Goal: Obtain resource: Download file/media

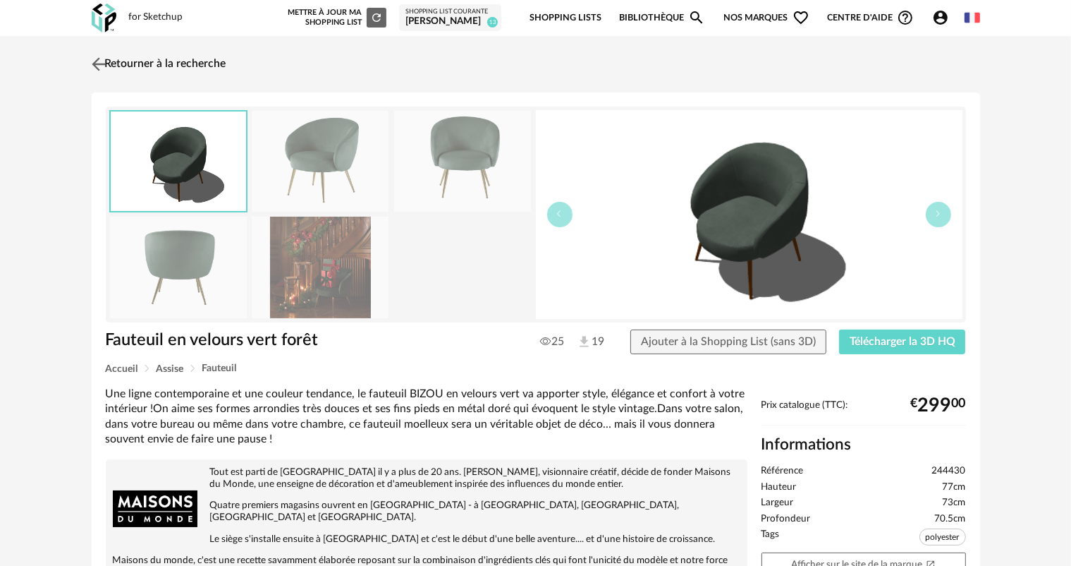
click at [96, 65] on img at bounding box center [98, 64] width 20 height 20
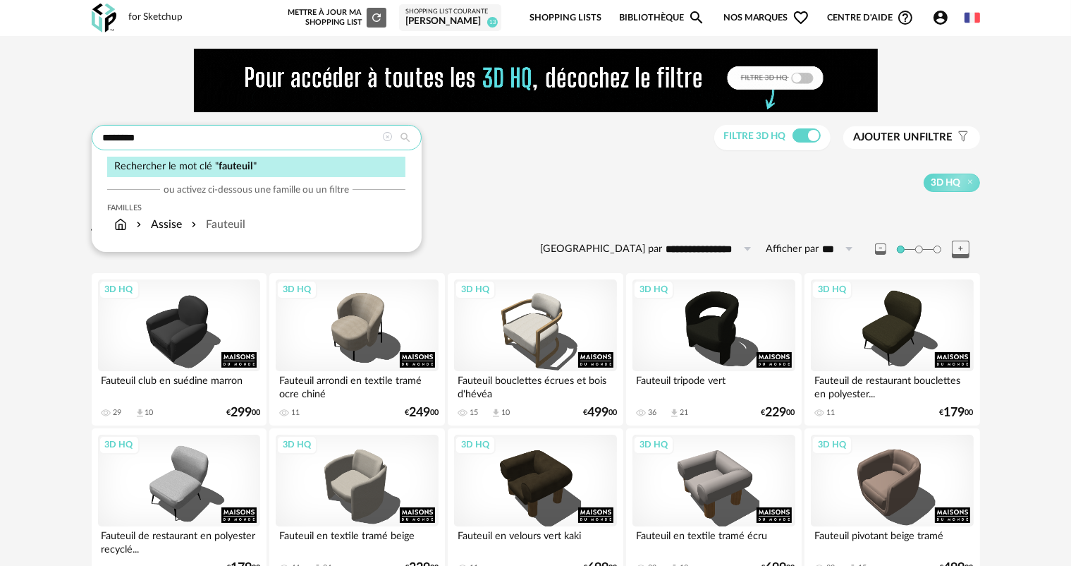
drag, startPoint x: 148, startPoint y: 141, endPoint x: 72, endPoint y: 147, distance: 76.4
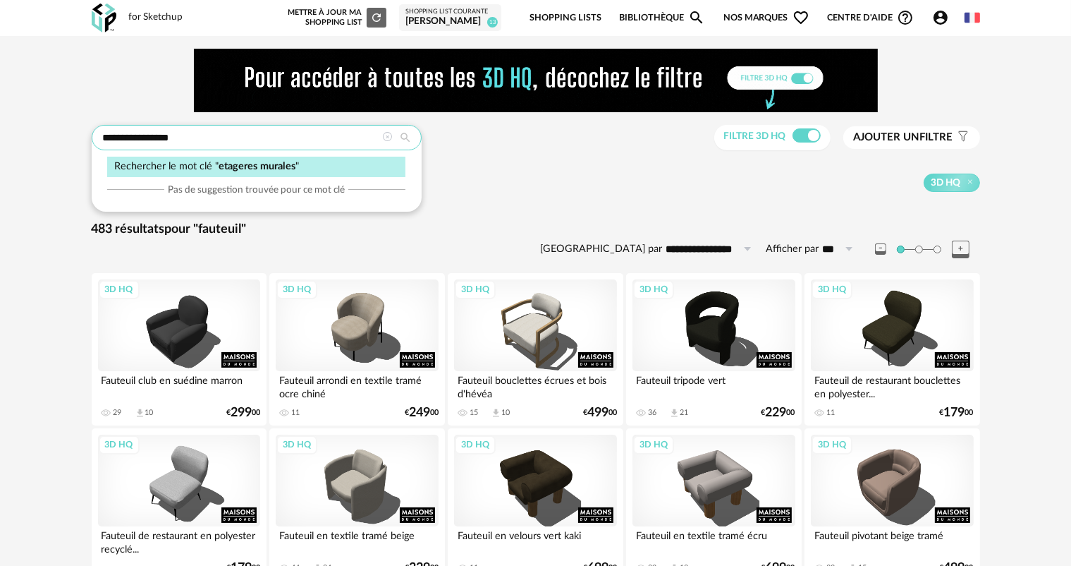
type input "**********"
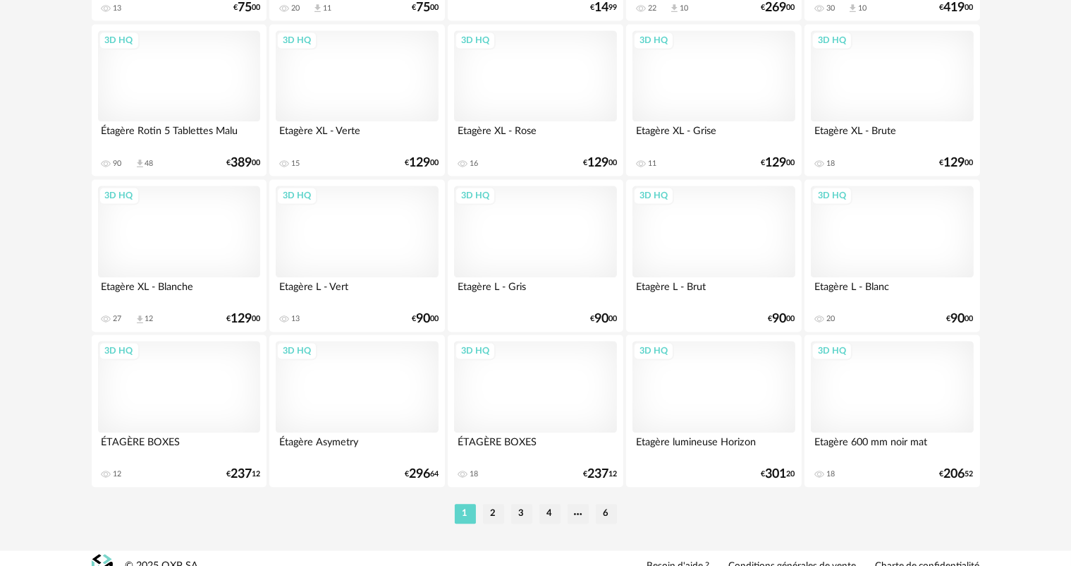
scroll to position [2891, 0]
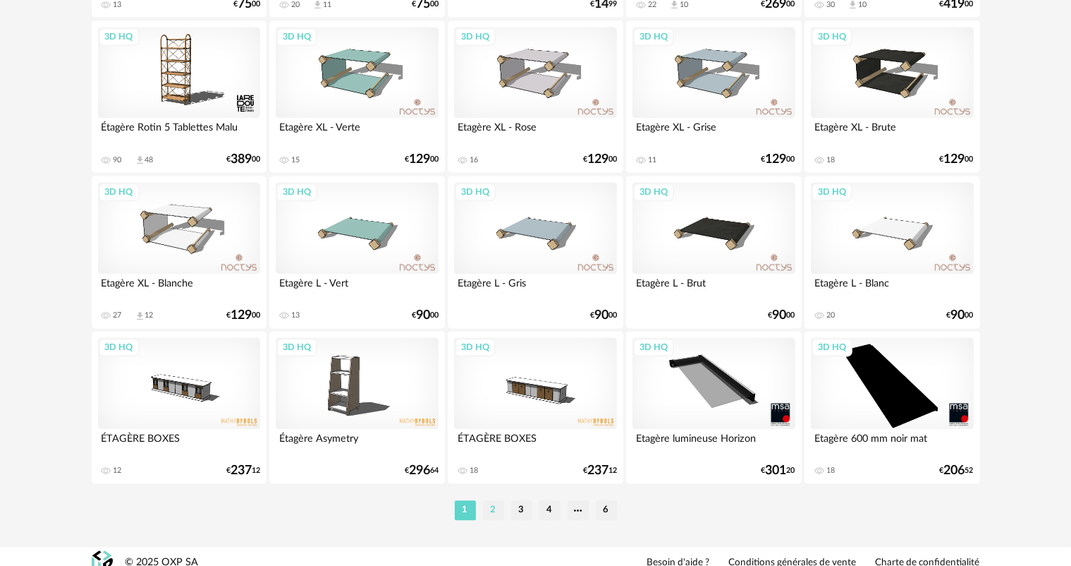
click at [494, 508] on li "2" at bounding box center [493, 510] width 21 height 20
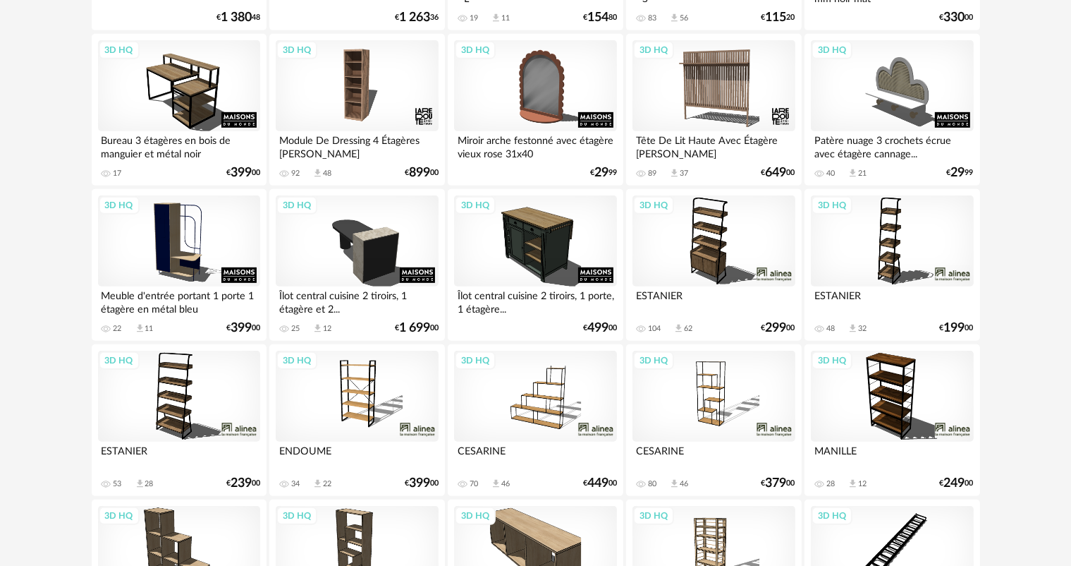
scroll to position [846, 0]
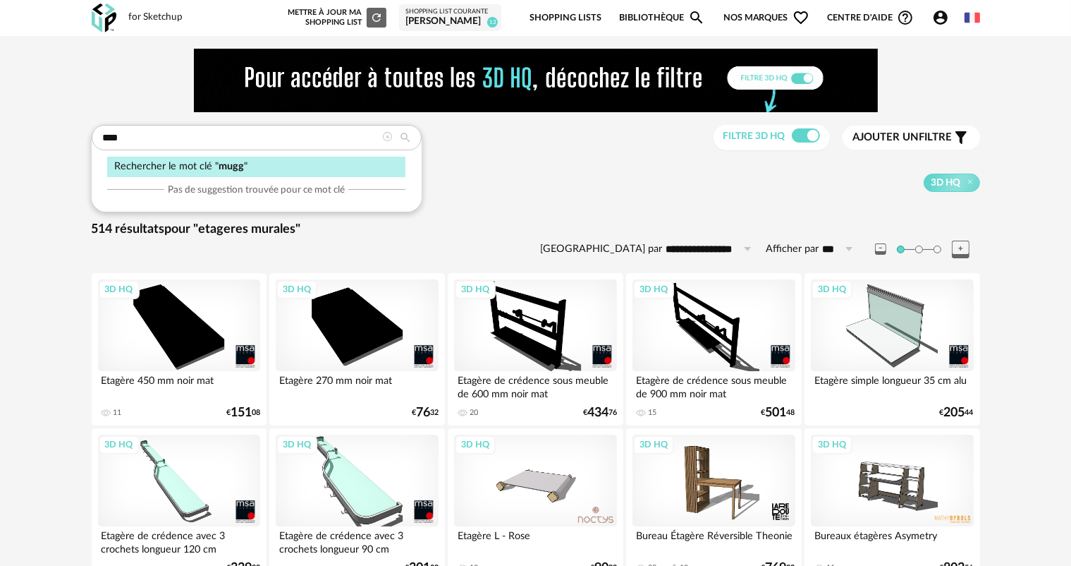
type input "****"
type input "**********"
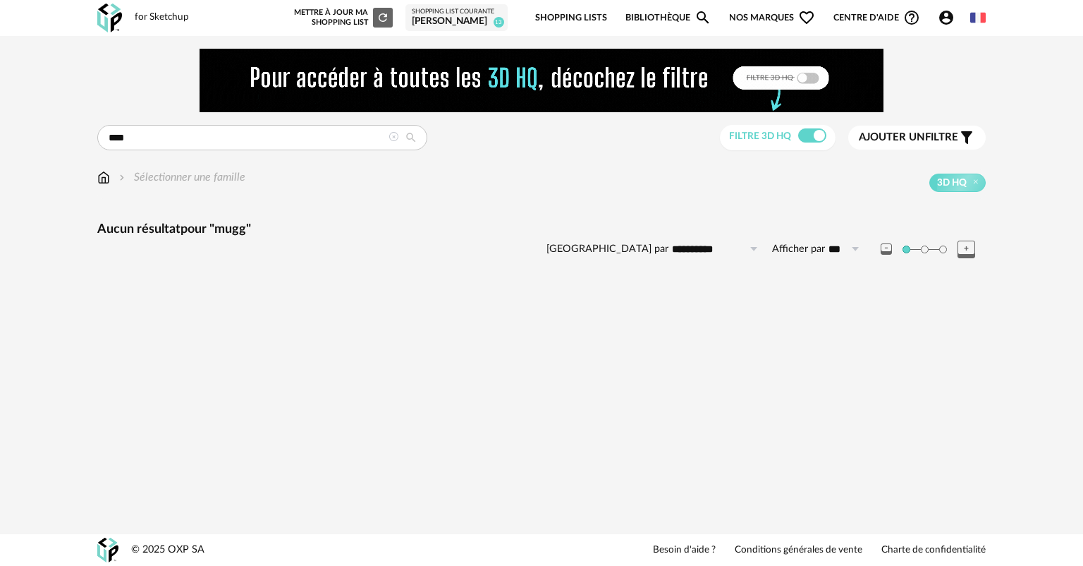
drag, startPoint x: 156, startPoint y: 135, endPoint x: 92, endPoint y: 142, distance: 64.6
click at [92, 142] on div "**********" at bounding box center [542, 174] width 914 height 250
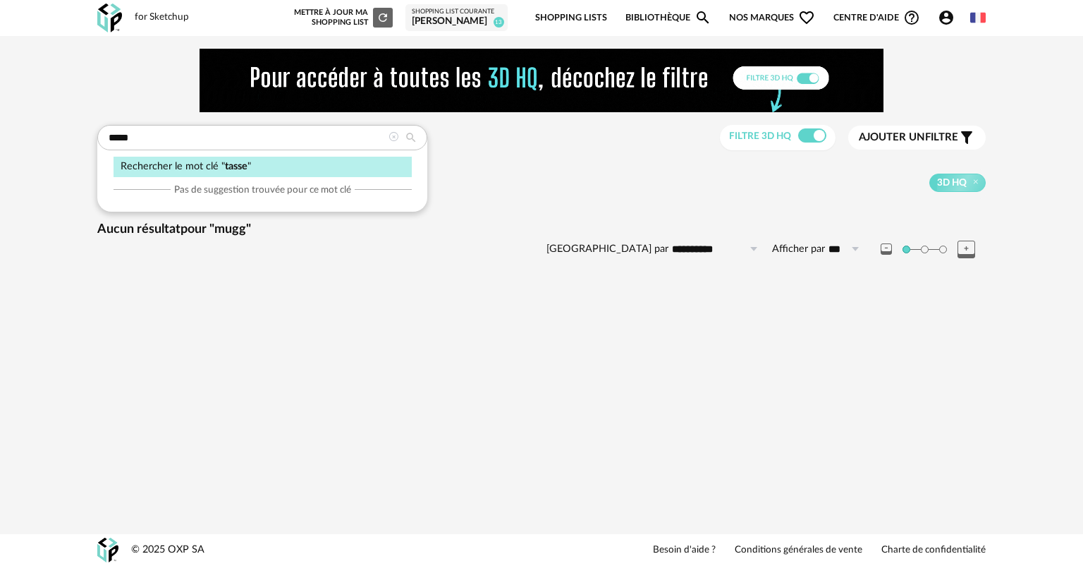
type input "*****"
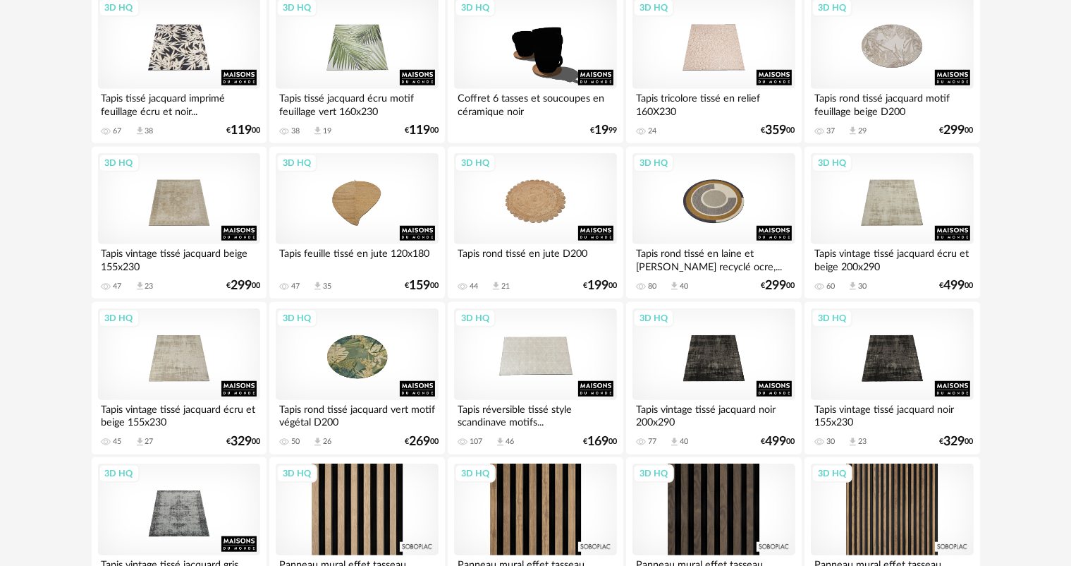
scroll to position [1340, 0]
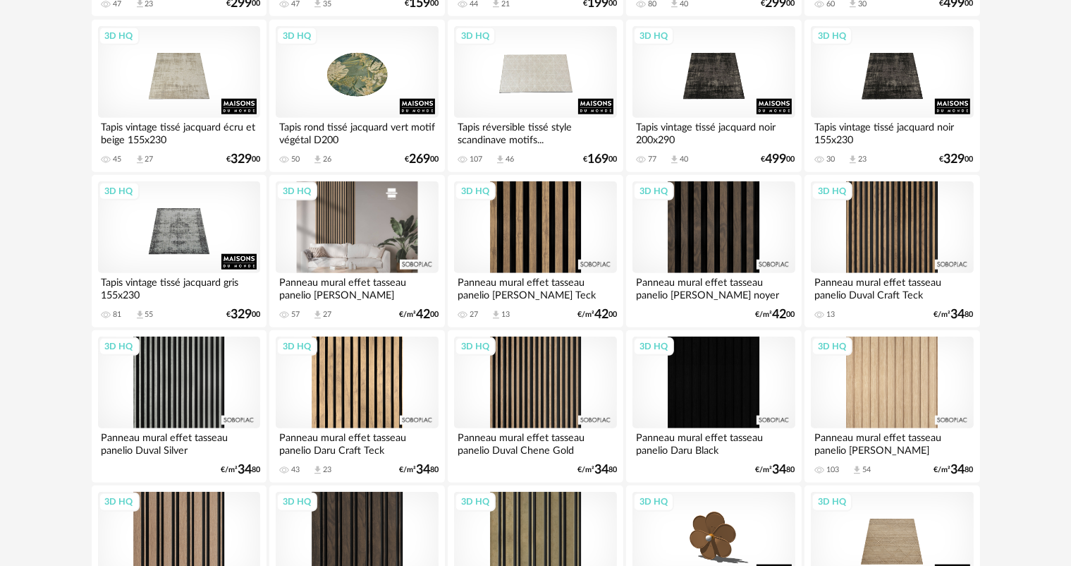
click at [384, 243] on div "3D HQ" at bounding box center [357, 227] width 162 height 92
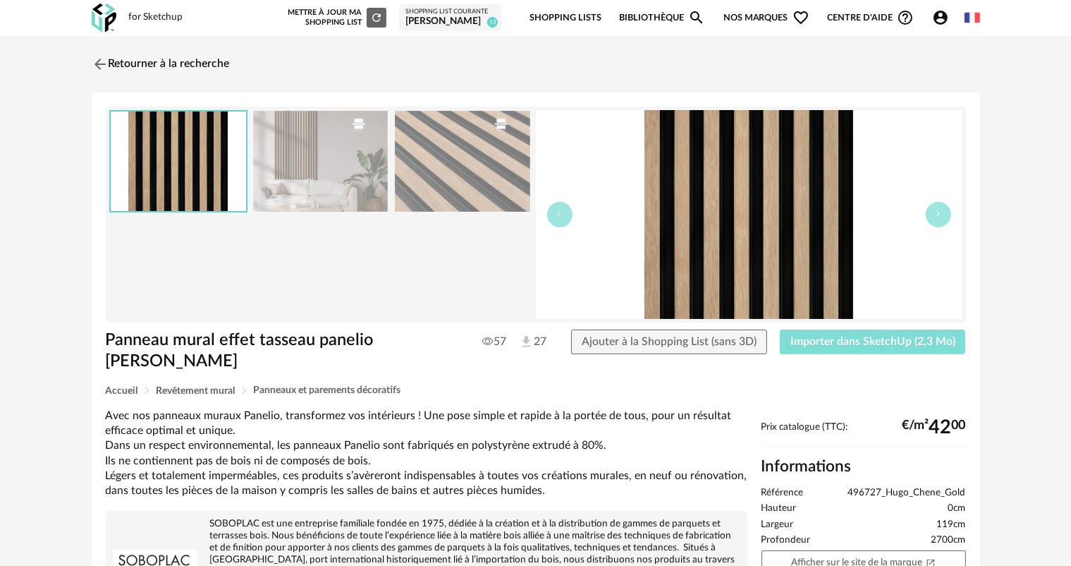
click at [883, 341] on span "Importer dans SketchUp (2,3 Mo)" at bounding box center [872, 341] width 165 height 11
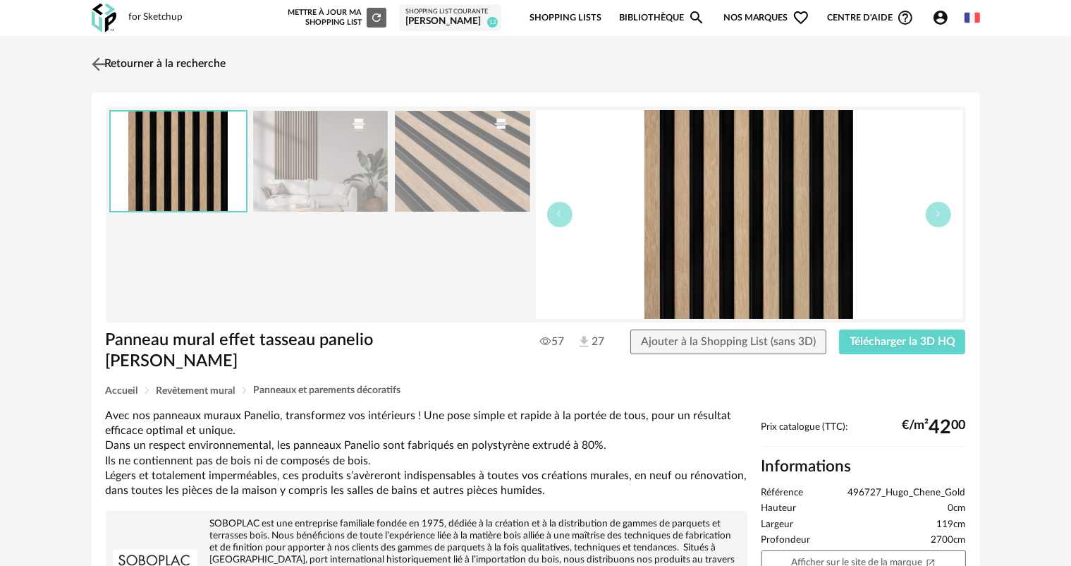
click at [101, 61] on img at bounding box center [98, 64] width 20 height 20
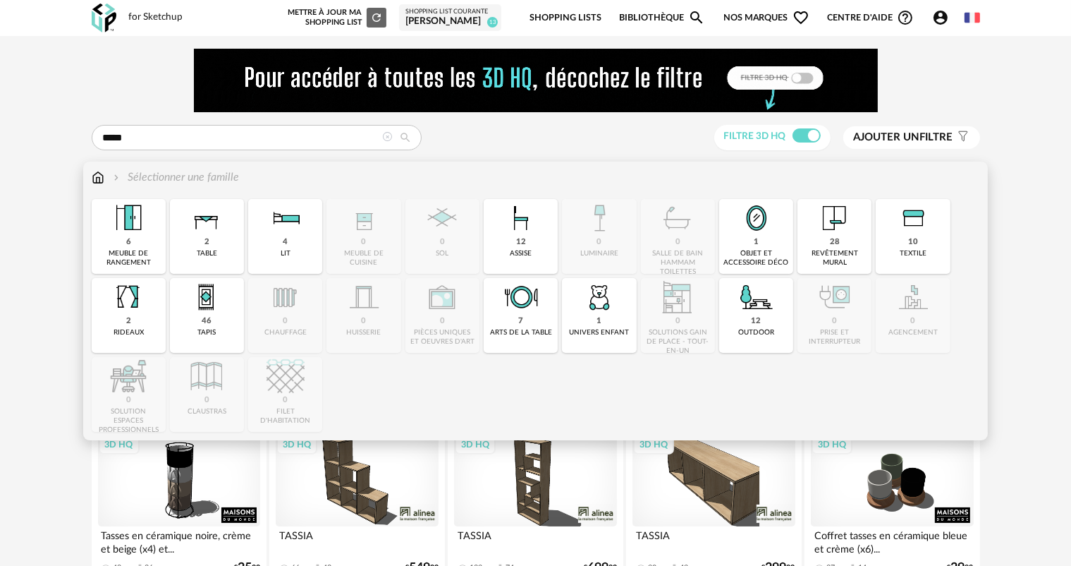
click at [92, 172] on img at bounding box center [98, 177] width 13 height 16
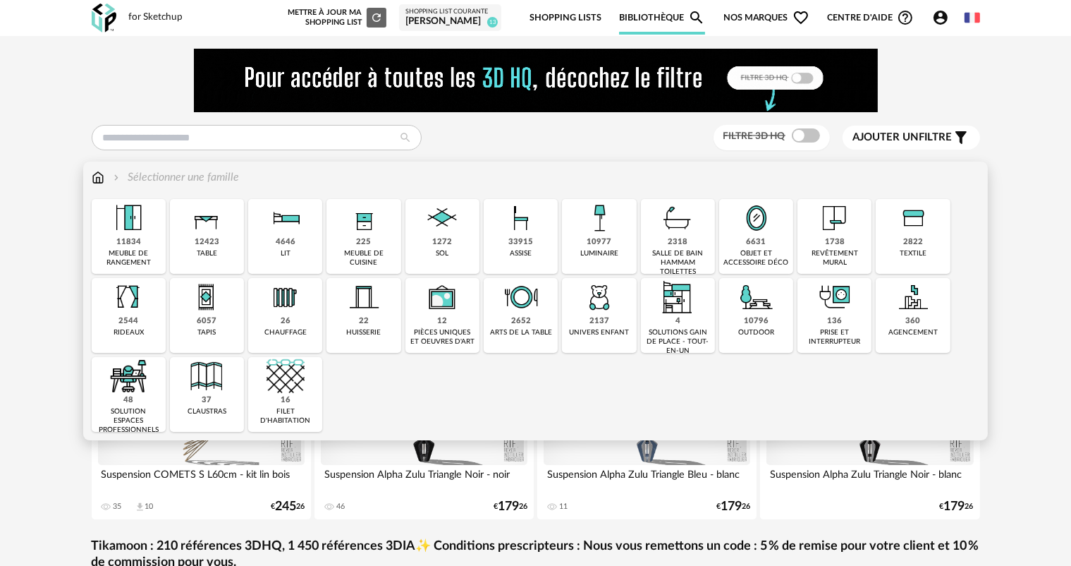
click at [508, 322] on div "2652 arts de la table" at bounding box center [521, 315] width 74 height 75
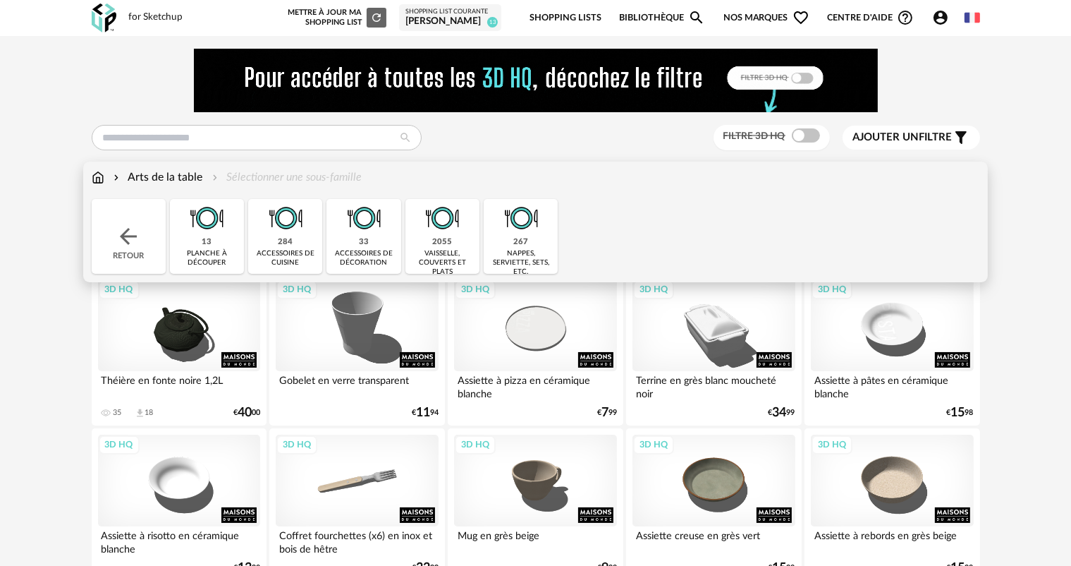
click at [434, 252] on div "vaisselle, couverts et plats" at bounding box center [443, 263] width 66 height 28
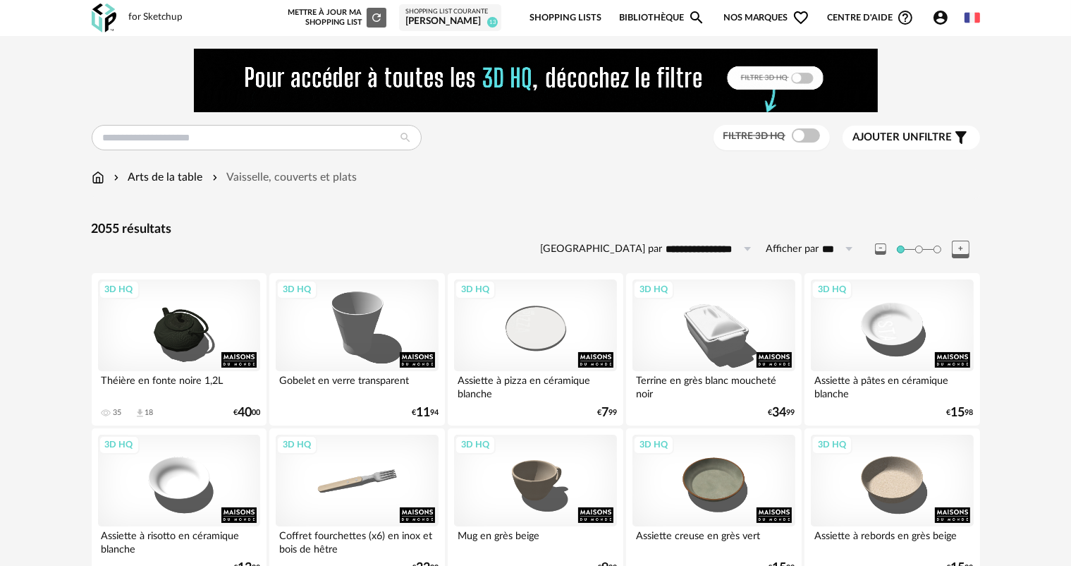
click at [774, 138] on span "Filtre 3D HQ" at bounding box center [754, 136] width 62 height 10
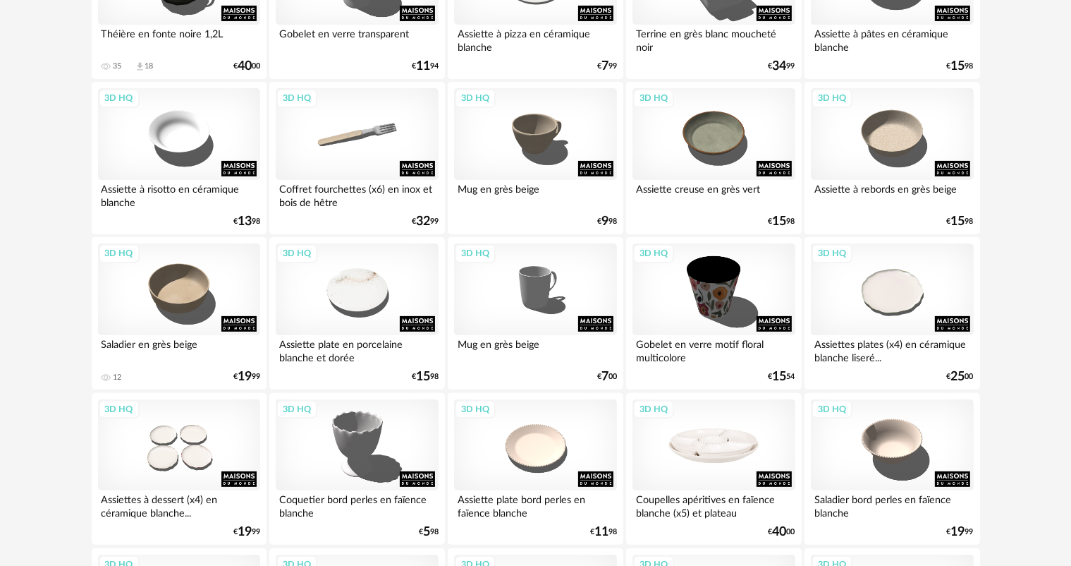
scroll to position [353, 0]
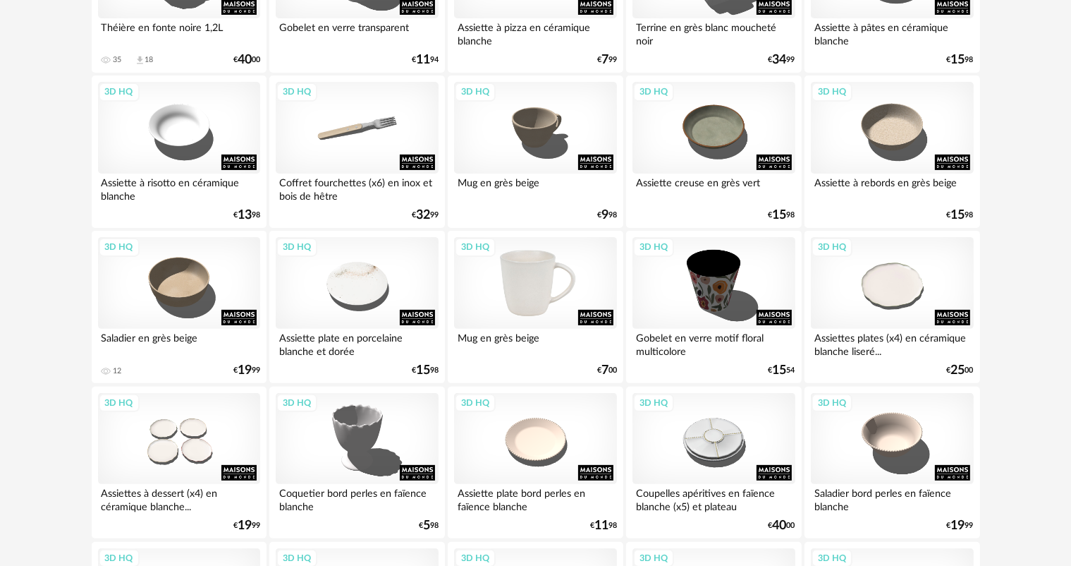
click at [558, 299] on div "3D HQ" at bounding box center [535, 283] width 162 height 92
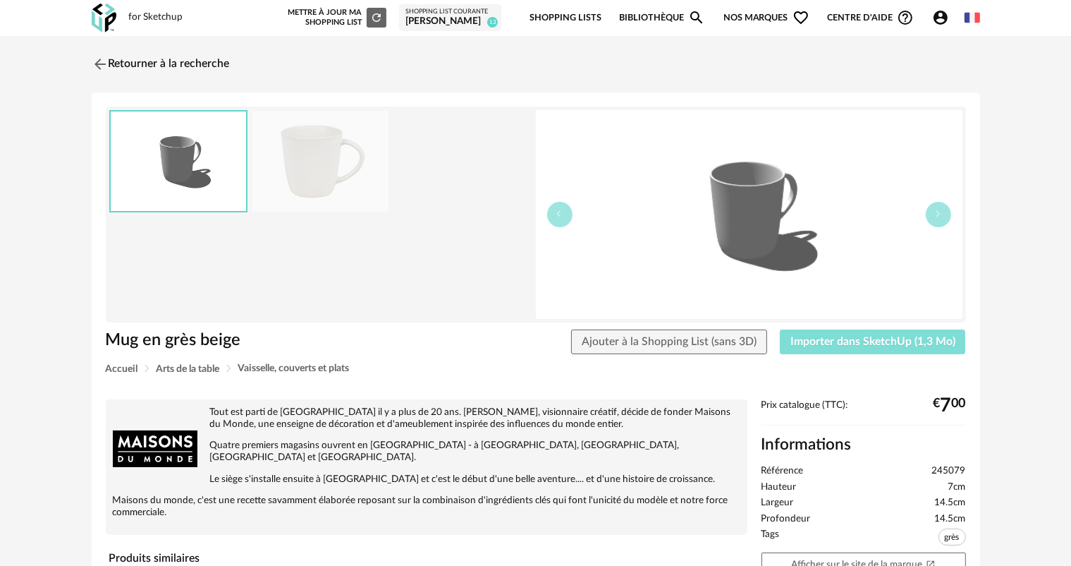
click at [798, 341] on span "Importer dans SketchUp (1,3 Mo)" at bounding box center [872, 341] width 165 height 11
click at [94, 68] on img at bounding box center [98, 64] width 20 height 20
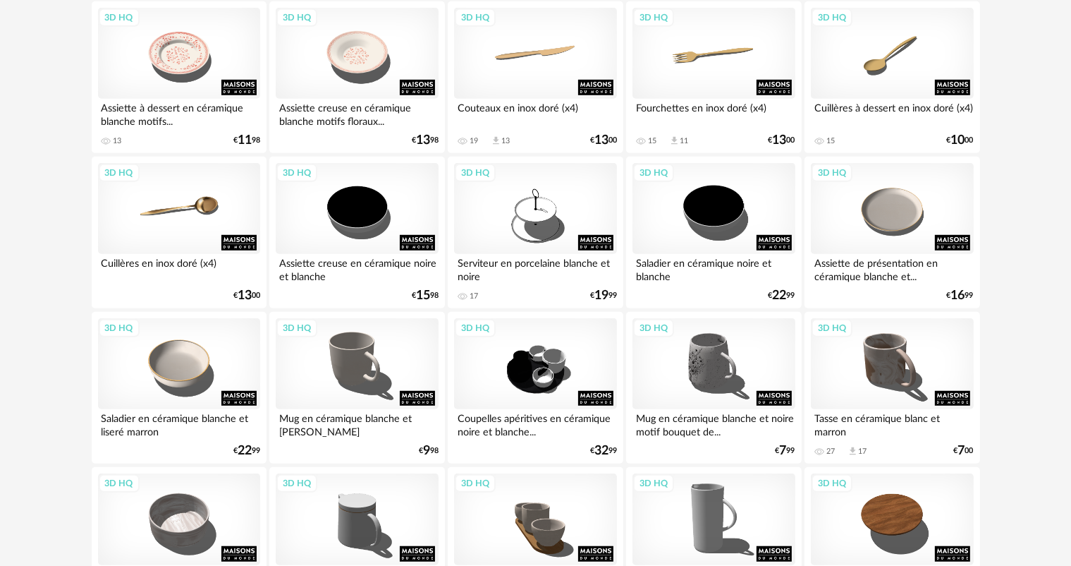
scroll to position [963, 0]
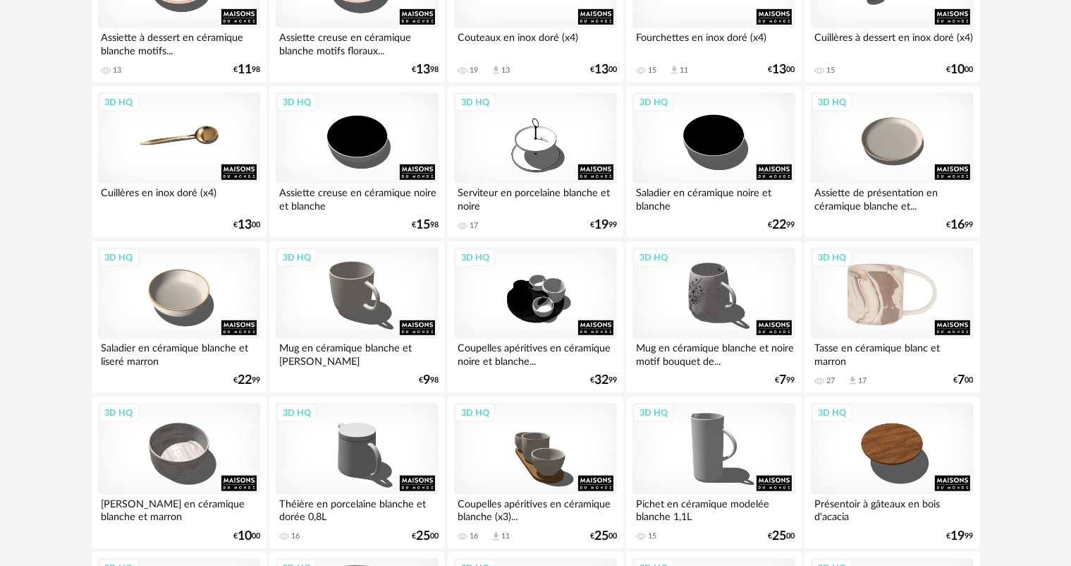
click at [911, 324] on div "3D HQ" at bounding box center [892, 294] width 162 height 92
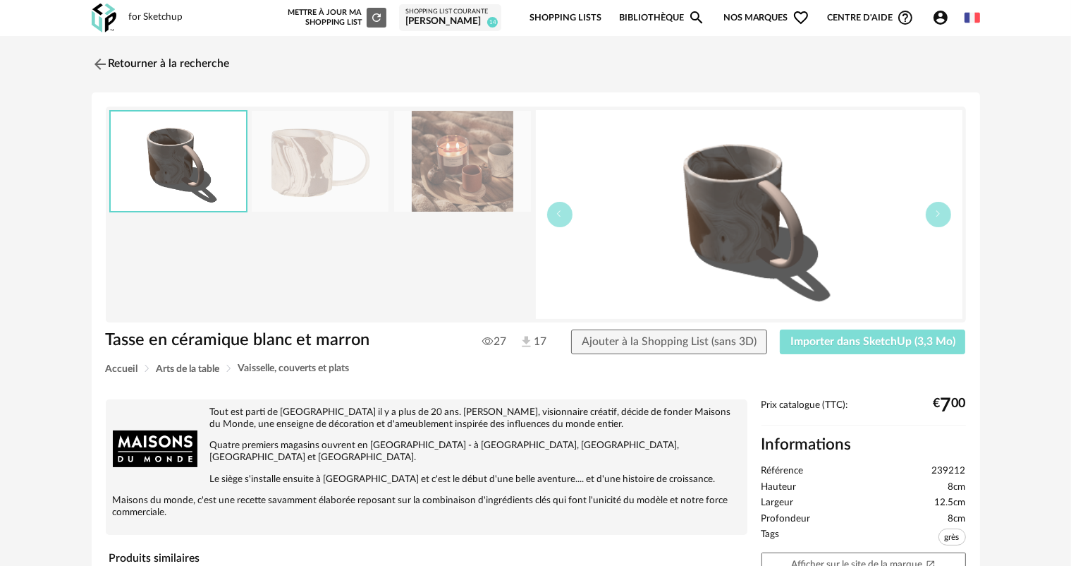
click at [884, 341] on span "Importer dans SketchUp (3,3 Mo)" at bounding box center [872, 341] width 165 height 11
click at [860, 343] on span "Télécharger la 3D HQ" at bounding box center [903, 341] width 106 height 11
drag, startPoint x: 733, startPoint y: 65, endPoint x: 879, endPoint y: 78, distance: 145.8
click at [733, 65] on div "Retourner à la recherche" at bounding box center [536, 64] width 888 height 31
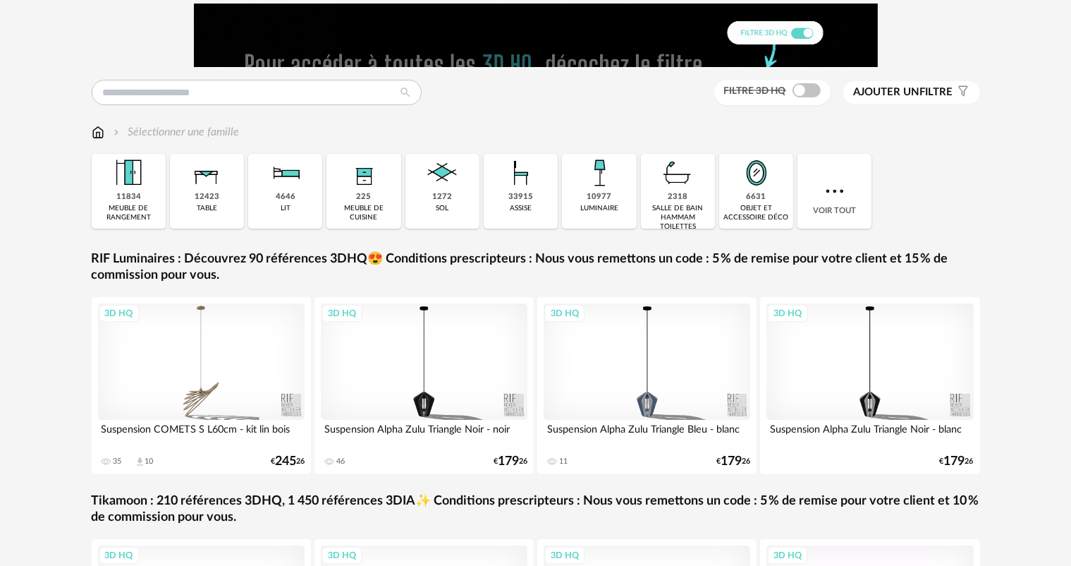
scroll to position [71, 0]
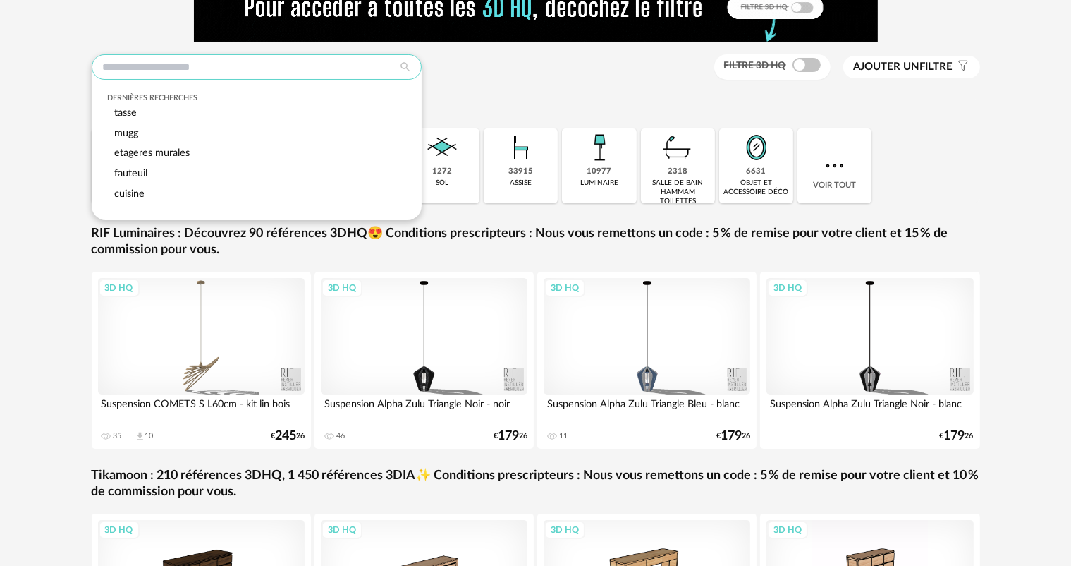
click at [180, 65] on input "text" at bounding box center [257, 66] width 330 height 25
click at [49, 114] on div "Dernières recherches tasse mugg etageres murales fauteuil cuisine Filtre 3D HQ …" at bounding box center [535, 349] width 1071 height 769
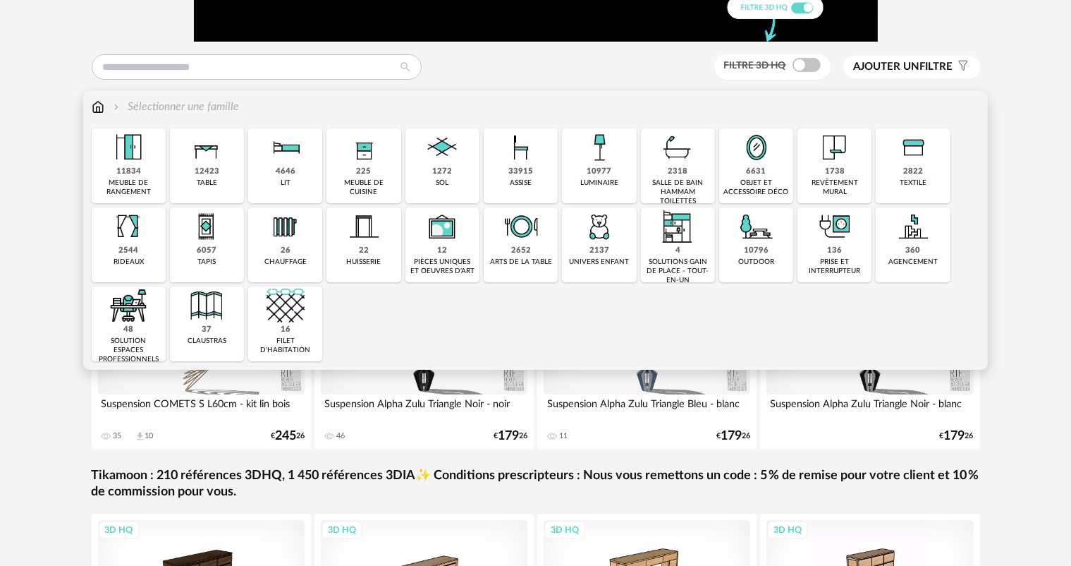
click at [99, 104] on img at bounding box center [98, 107] width 13 height 16
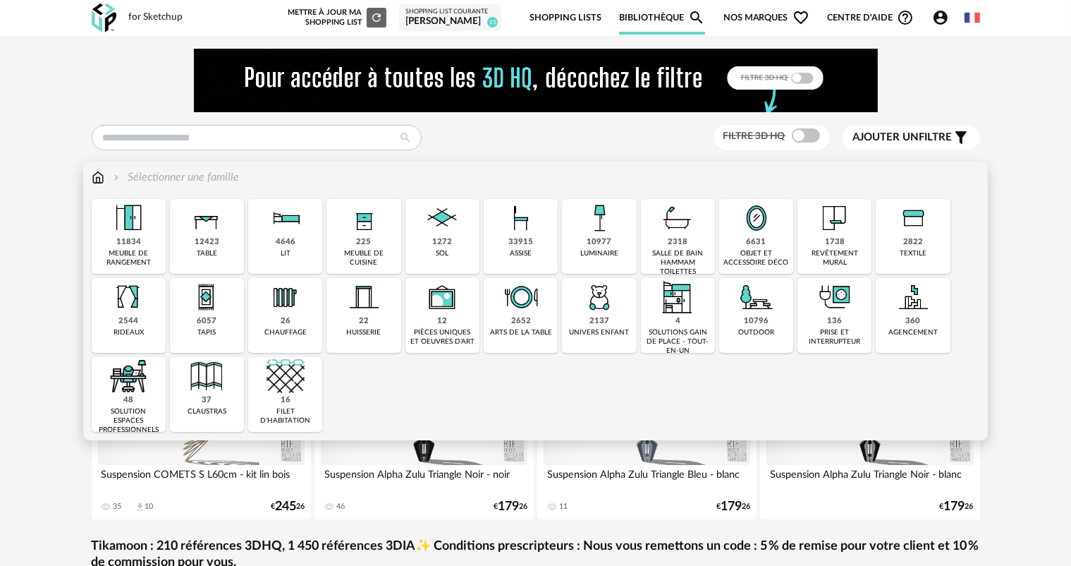
click at [515, 326] on div "2652" at bounding box center [521, 321] width 20 height 11
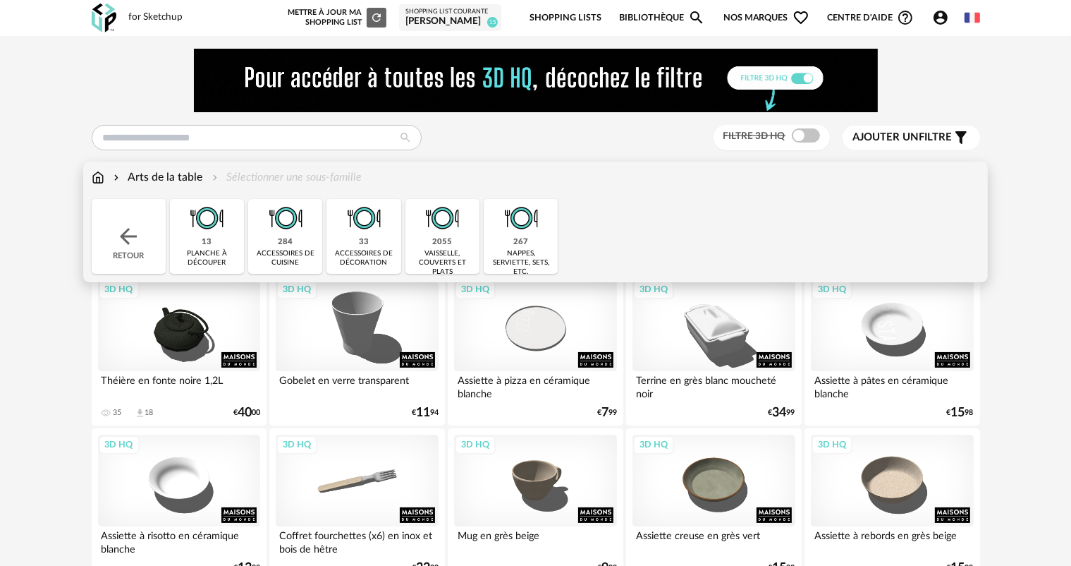
click at [435, 237] on div "2055" at bounding box center [442, 242] width 20 height 11
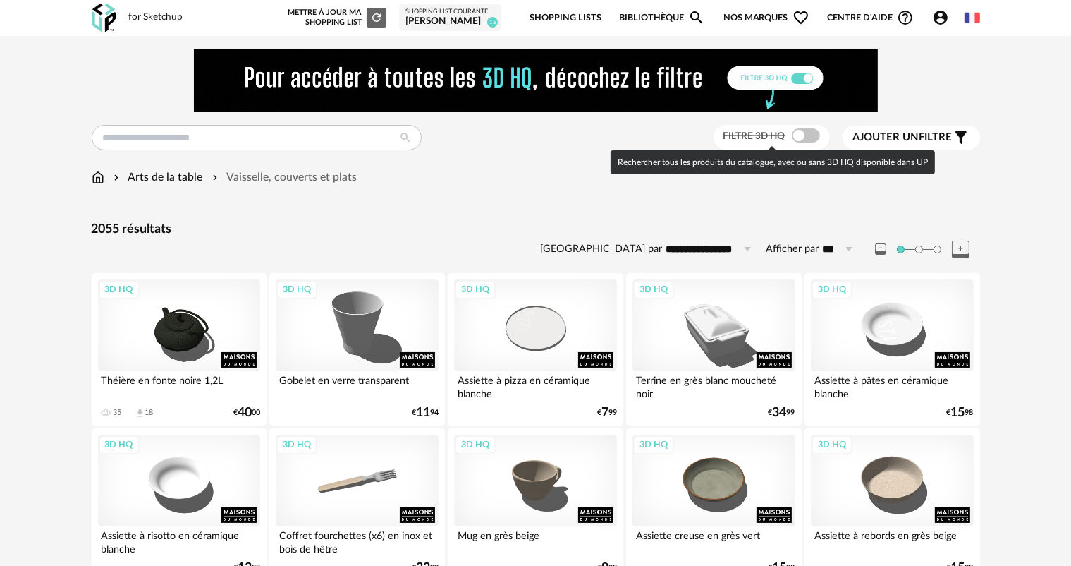
click at [780, 138] on span "Filtre 3D HQ" at bounding box center [754, 136] width 62 height 10
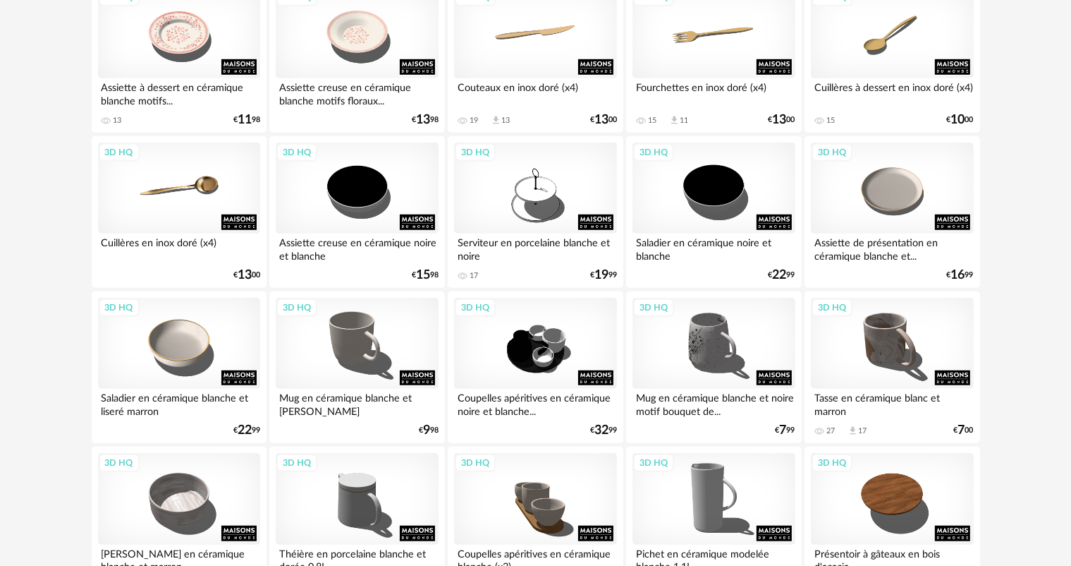
scroll to position [917, 0]
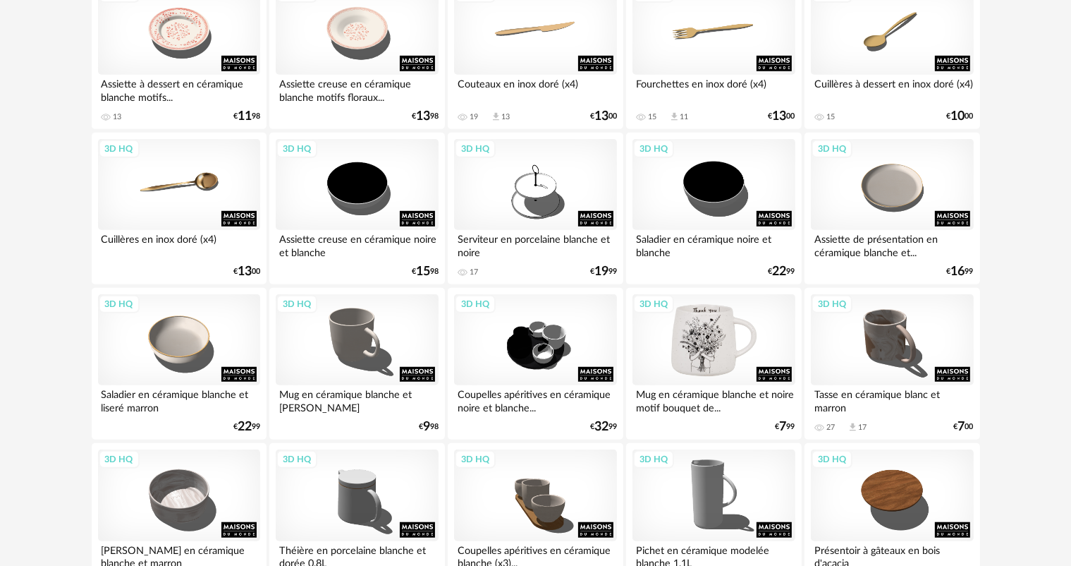
click at [731, 364] on div "3D HQ" at bounding box center [714, 340] width 162 height 92
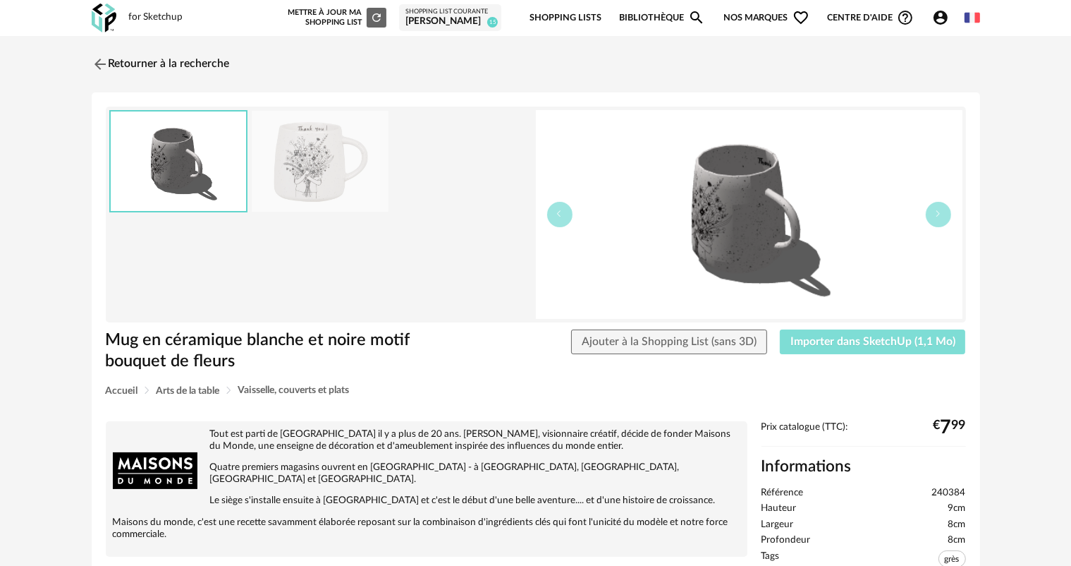
drag, startPoint x: 807, startPoint y: 337, endPoint x: 798, endPoint y: 344, distance: 11.0
click at [807, 337] on span "Importer dans SketchUp (1,1 Mo)" at bounding box center [872, 341] width 165 height 11
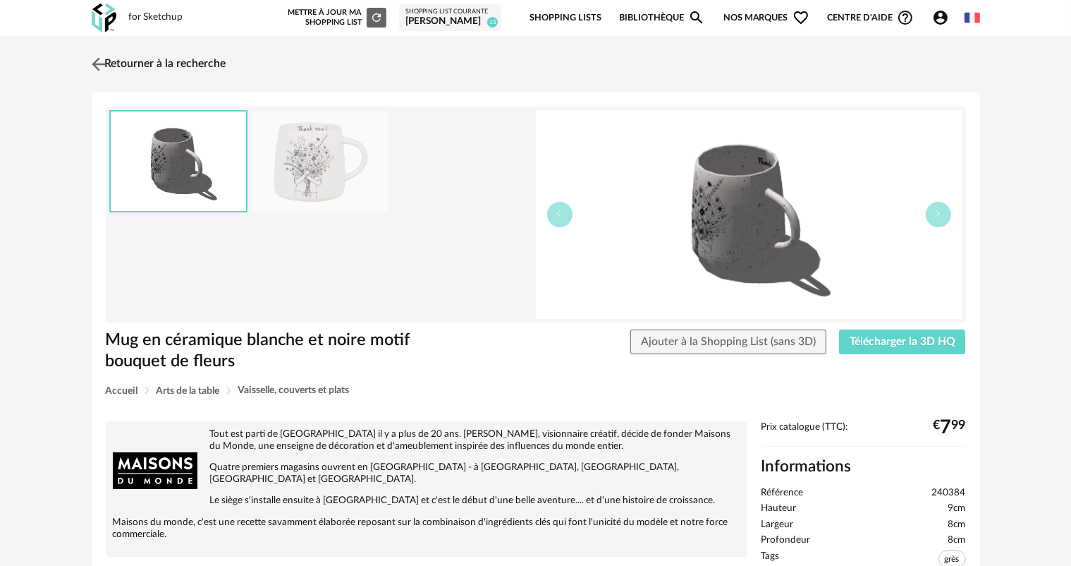
click at [98, 62] on img at bounding box center [98, 64] width 20 height 20
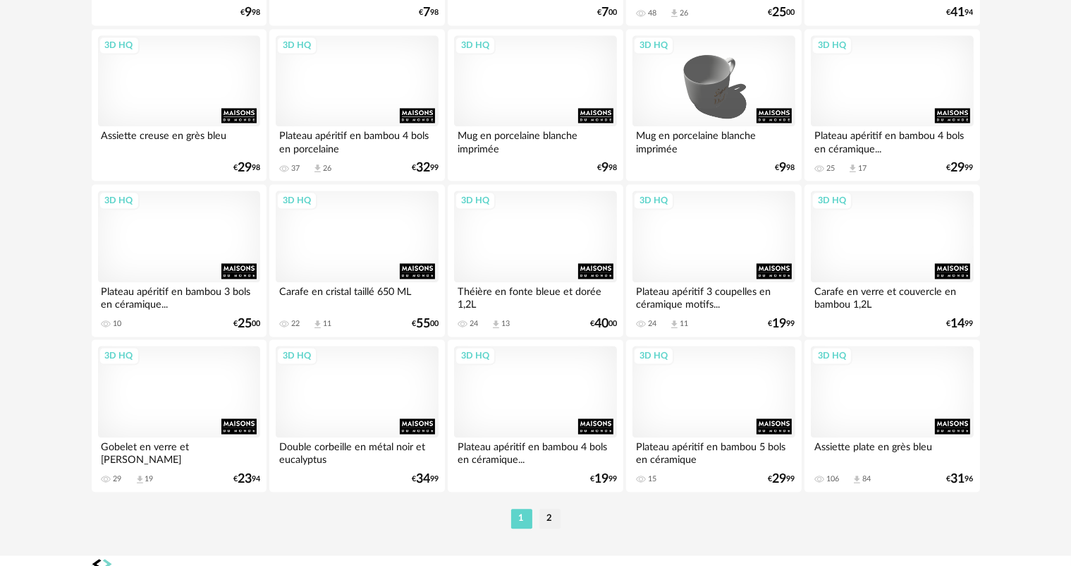
scroll to position [2903, 0]
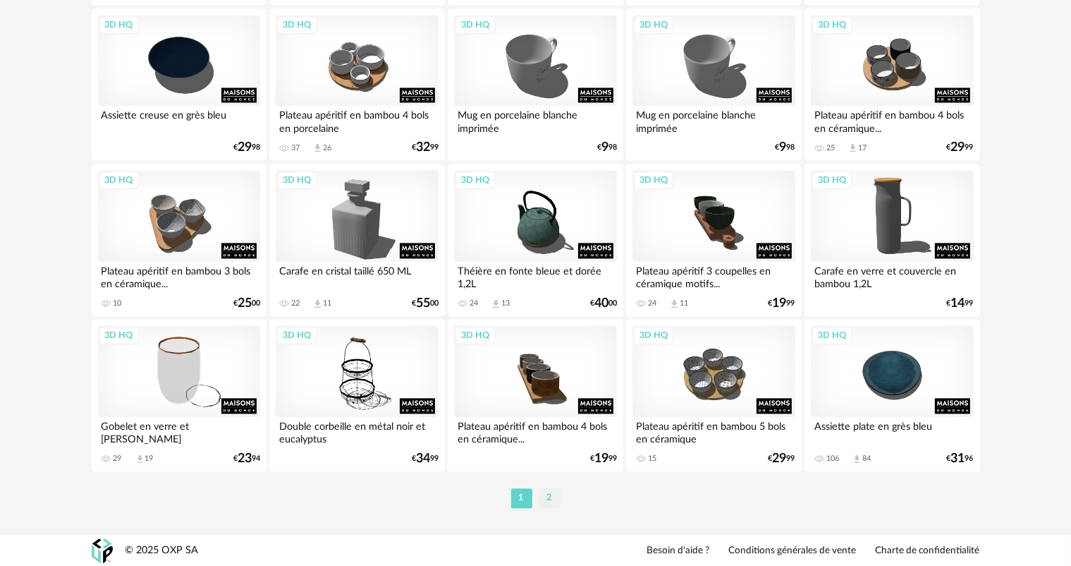
click at [552, 496] on li "2" at bounding box center [549, 498] width 21 height 20
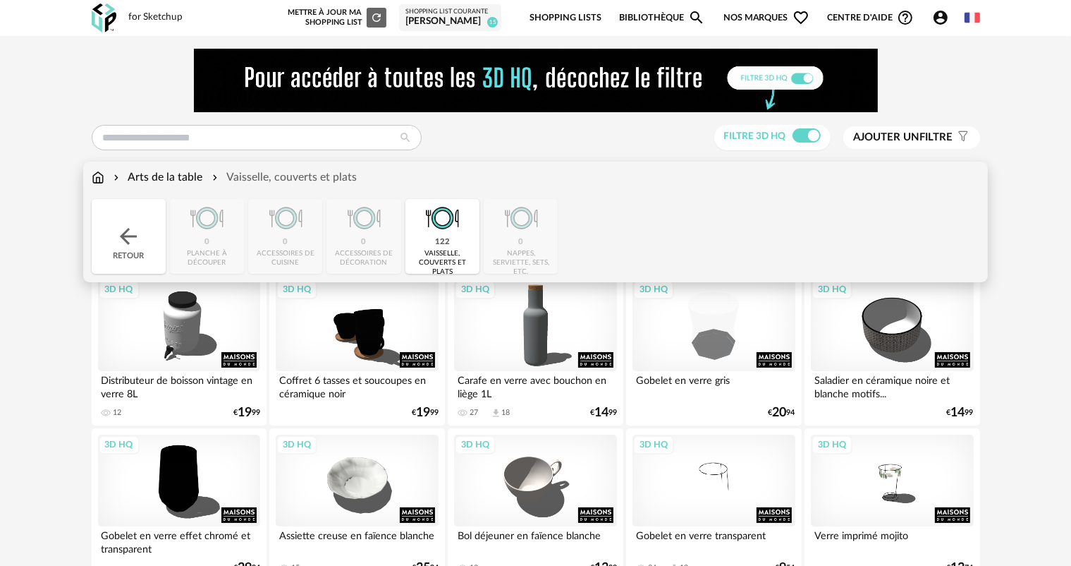
click at [171, 175] on div "Arts de la table" at bounding box center [157, 177] width 92 height 16
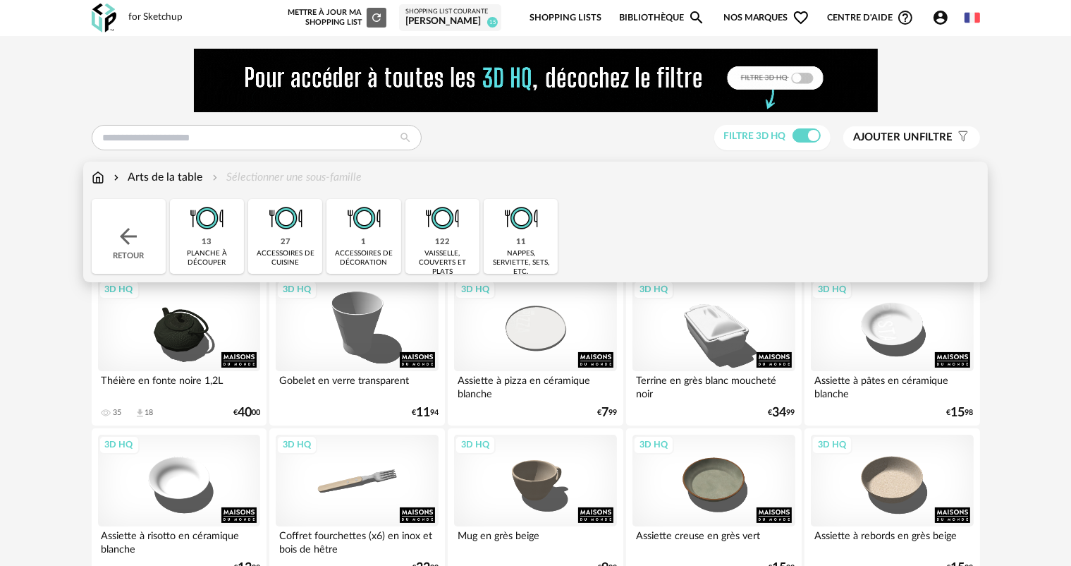
click at [138, 246] on img at bounding box center [128, 236] width 25 height 25
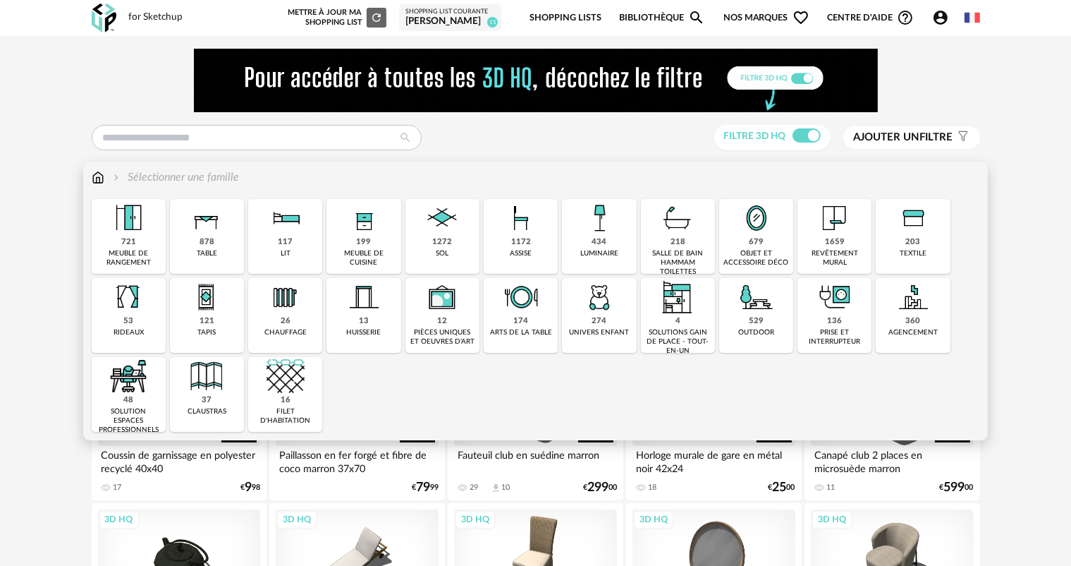
click at [532, 328] on div "arts de la table" at bounding box center [521, 332] width 62 height 9
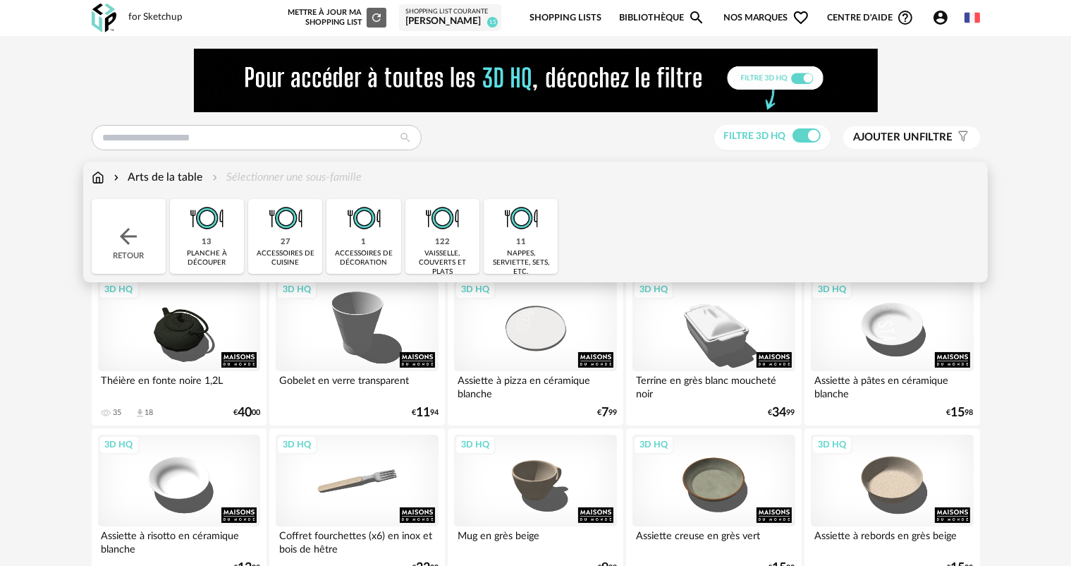
click at [274, 248] on div "27 accessoires de cuisine" at bounding box center [285, 236] width 74 height 75
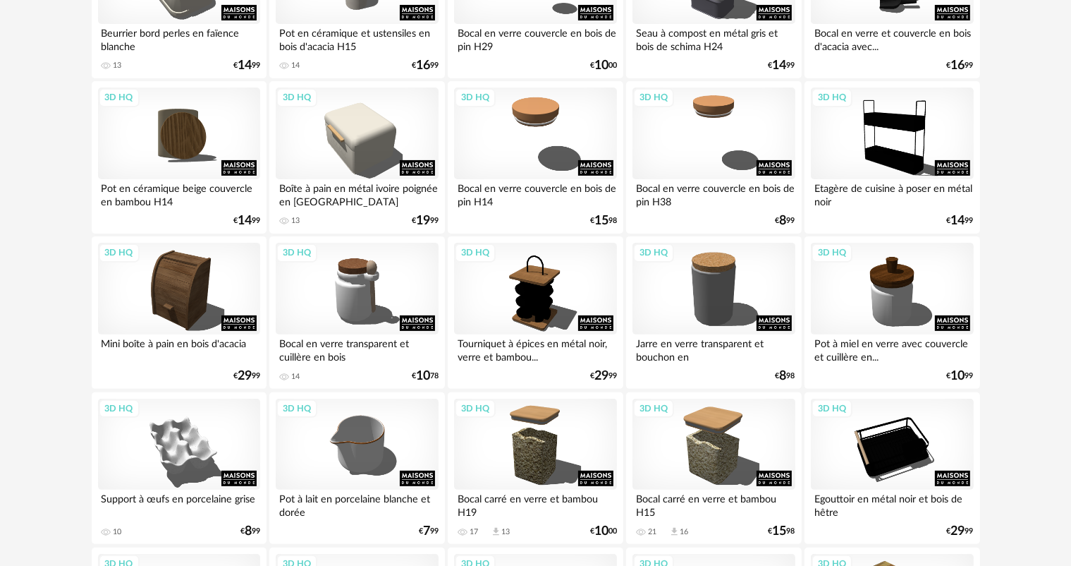
scroll to position [353, 0]
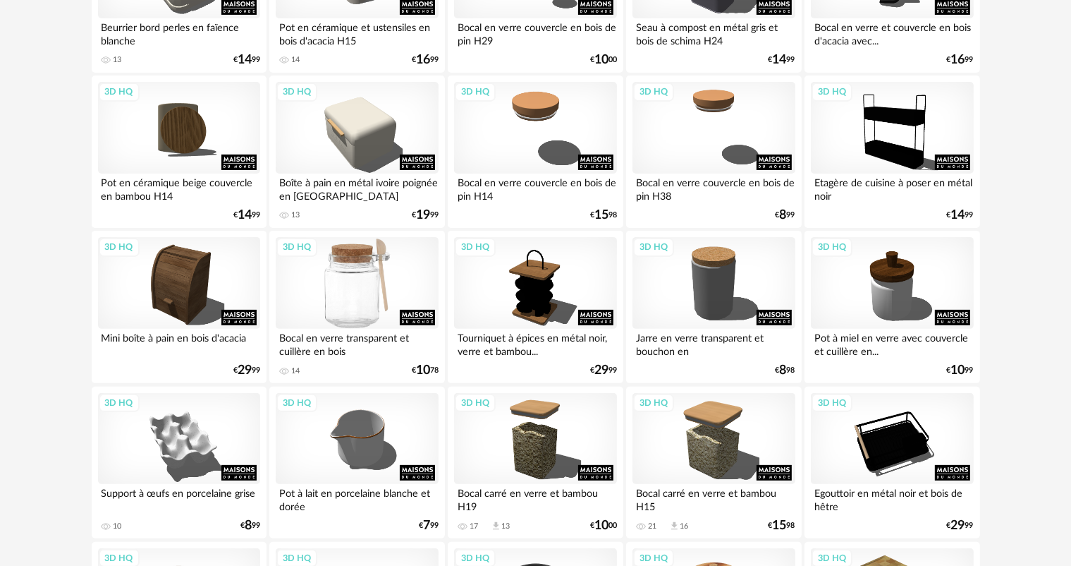
click at [377, 317] on div "3D HQ" at bounding box center [357, 283] width 162 height 92
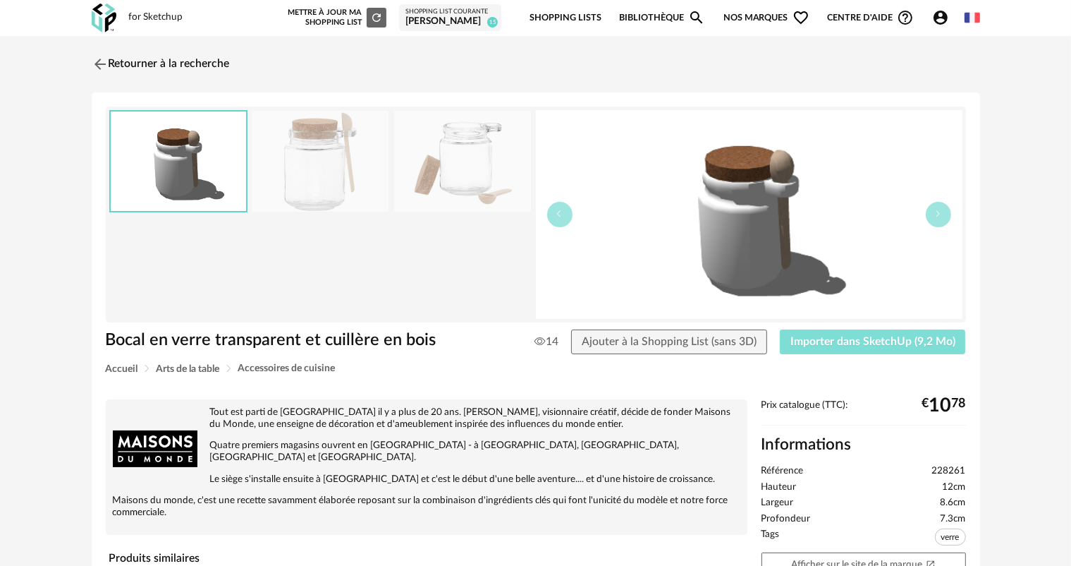
click at [821, 337] on span "Importer dans SketchUp (9,2 Mo)" at bounding box center [872, 341] width 165 height 11
click at [99, 64] on img at bounding box center [98, 64] width 20 height 20
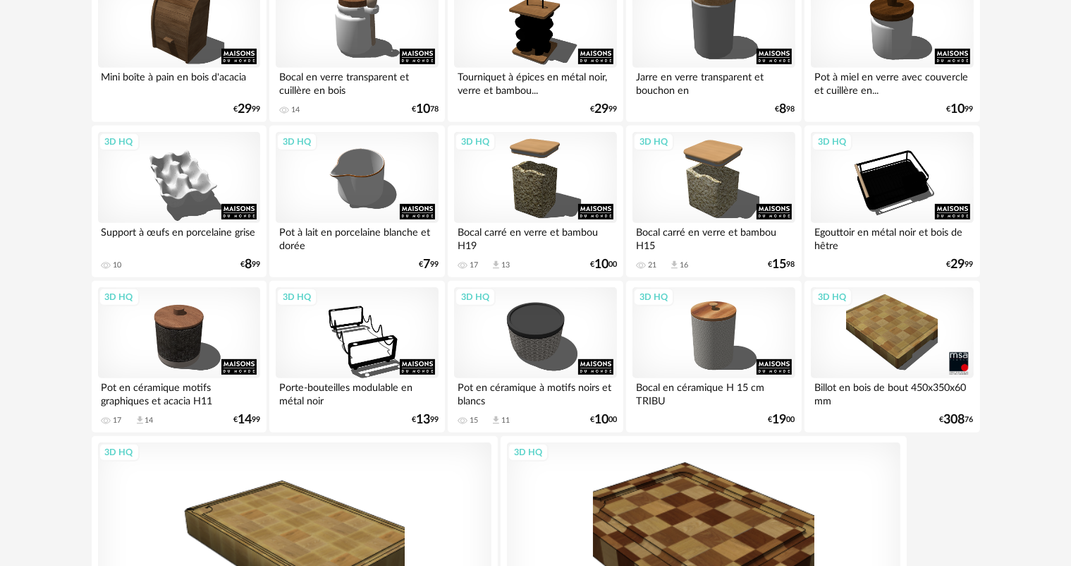
scroll to position [684, 0]
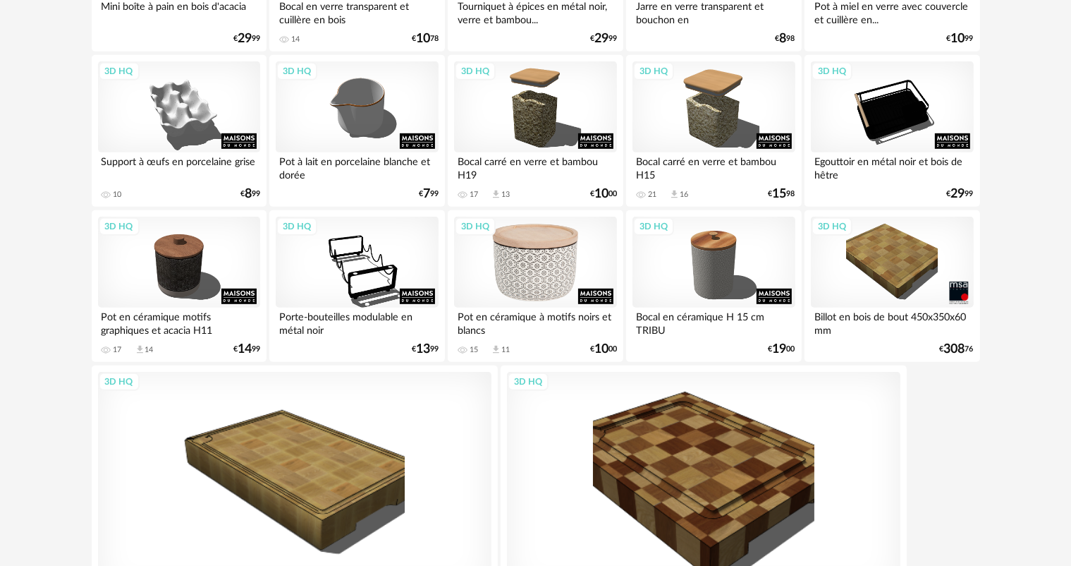
click at [542, 291] on div "3D HQ" at bounding box center [535, 262] width 162 height 92
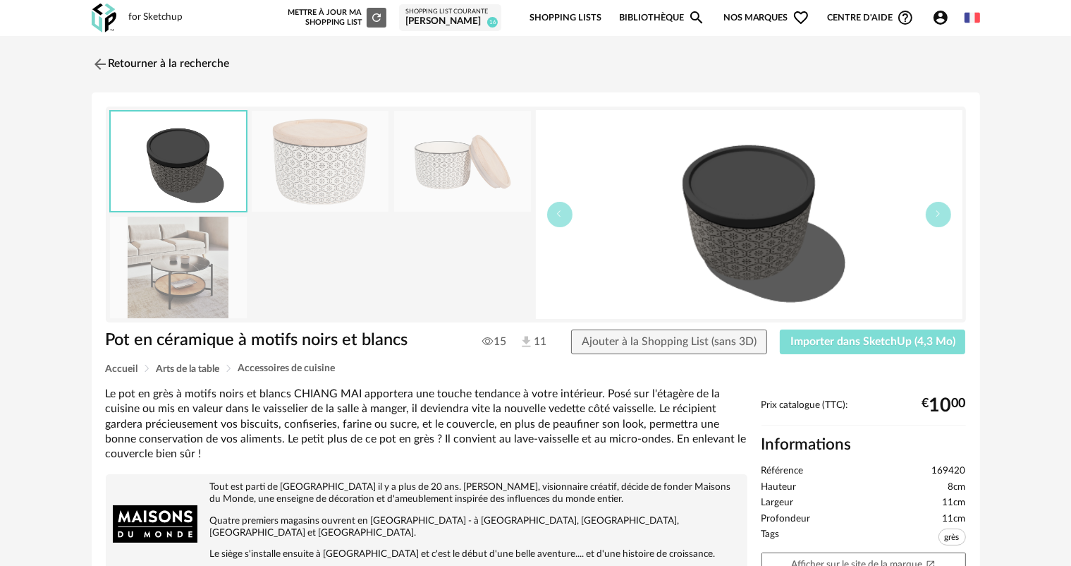
click at [810, 344] on span "Importer dans SketchUp (4,3 Mo)" at bounding box center [872, 341] width 165 height 11
click at [97, 65] on img at bounding box center [98, 64] width 20 height 20
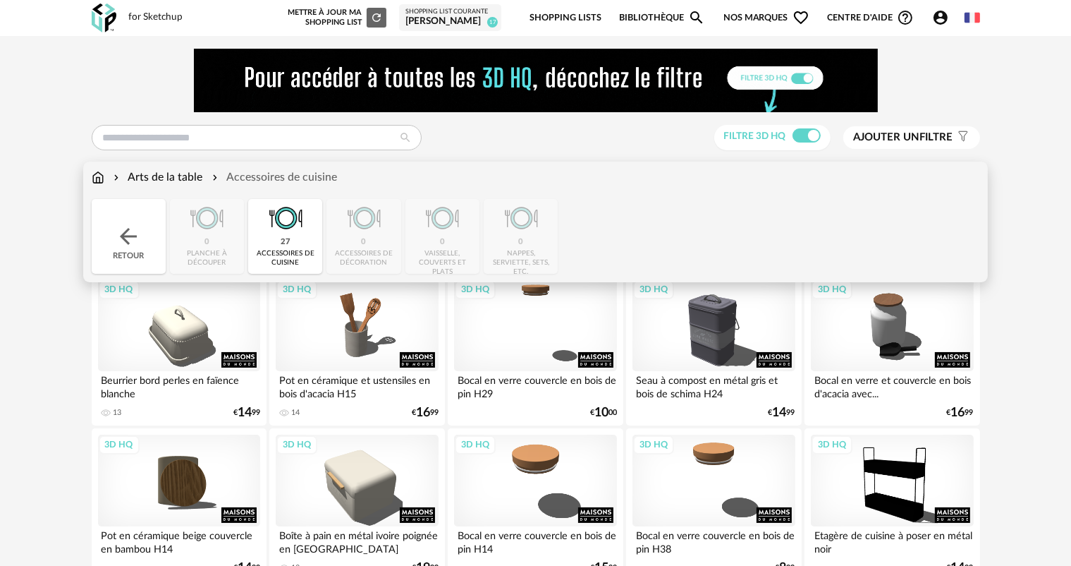
click at [282, 226] on img at bounding box center [286, 218] width 38 height 38
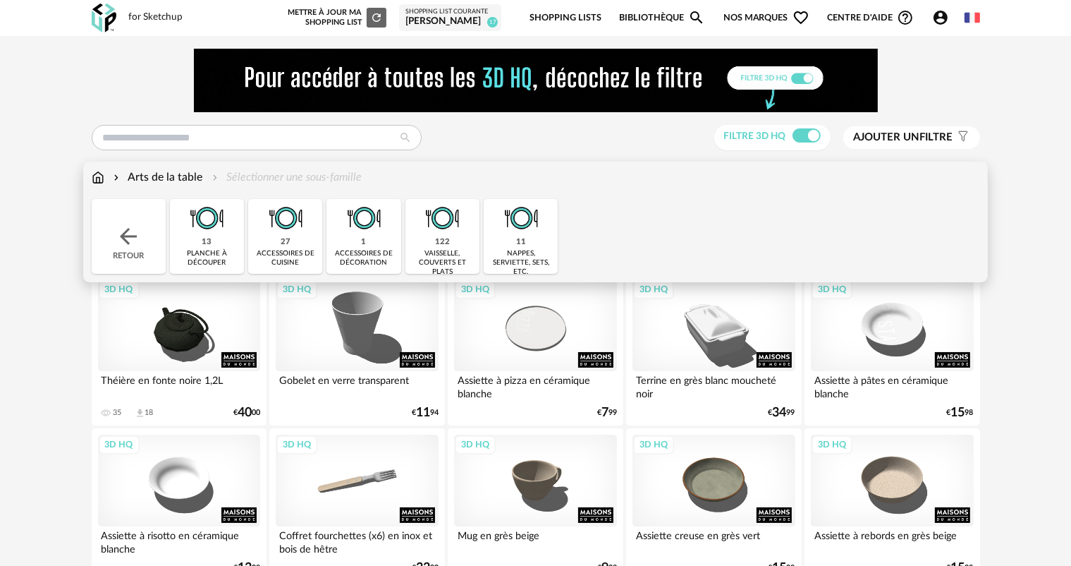
click at [513, 239] on div "11 nappes, serviette, sets, etc." at bounding box center [521, 236] width 74 height 75
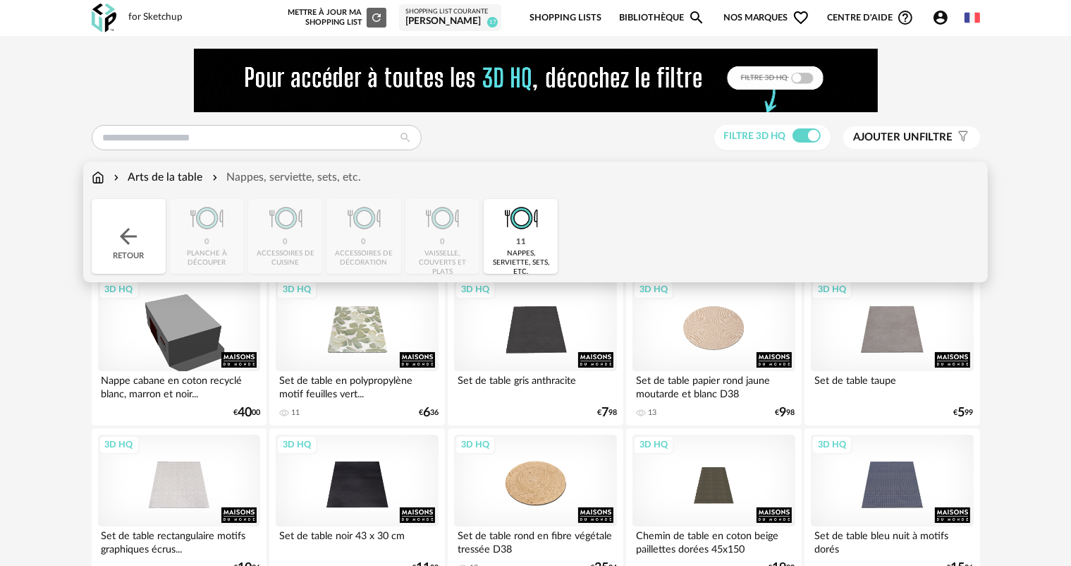
click at [96, 178] on img at bounding box center [98, 177] width 13 height 16
click at [133, 233] on img at bounding box center [128, 236] width 25 height 25
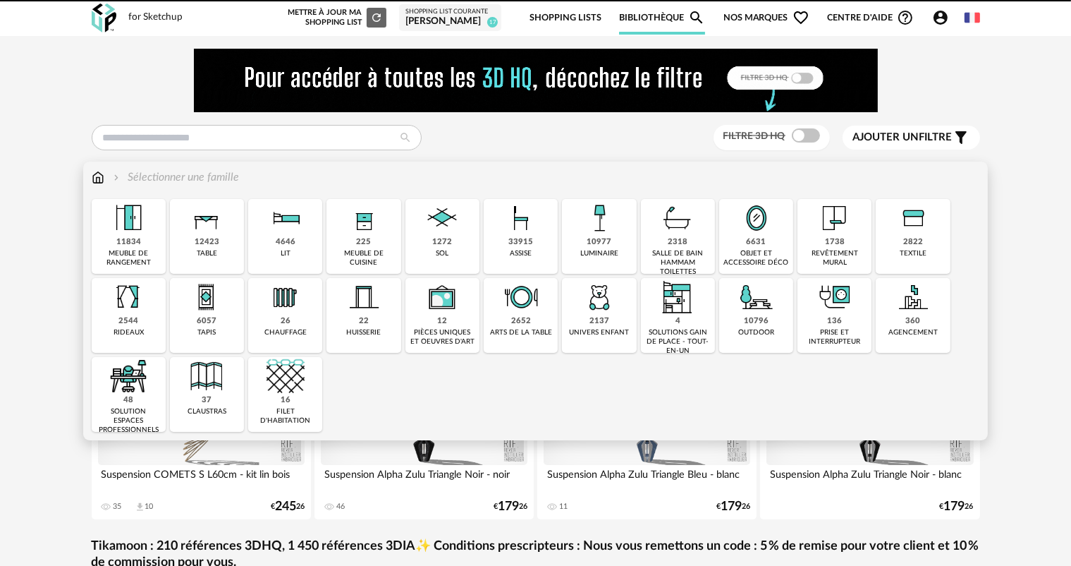
click at [763, 256] on div "objet et accessoire déco" at bounding box center [756, 258] width 66 height 18
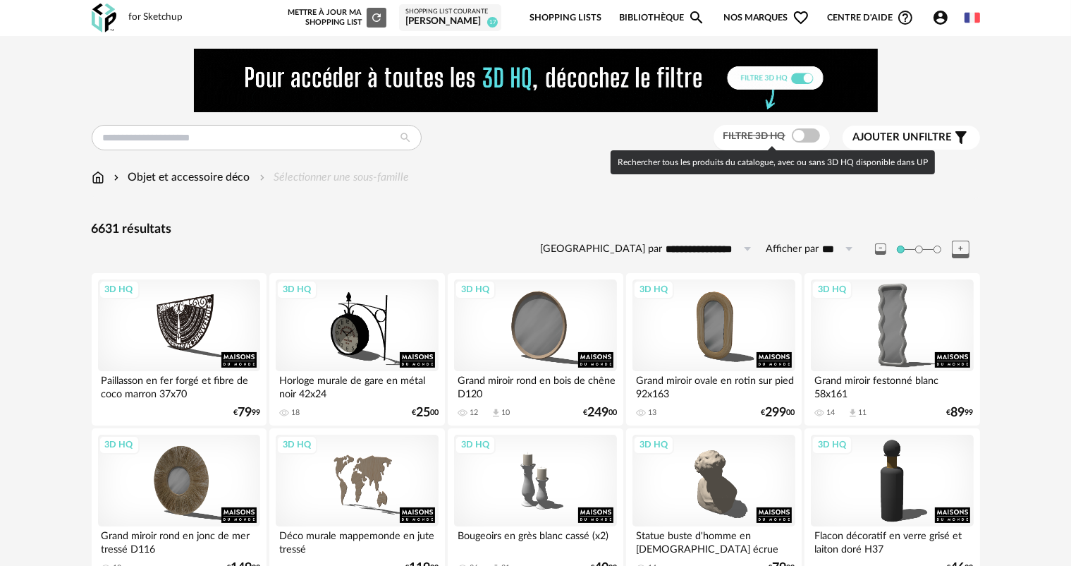
click at [774, 137] on span "Filtre 3D HQ" at bounding box center [754, 136] width 62 height 10
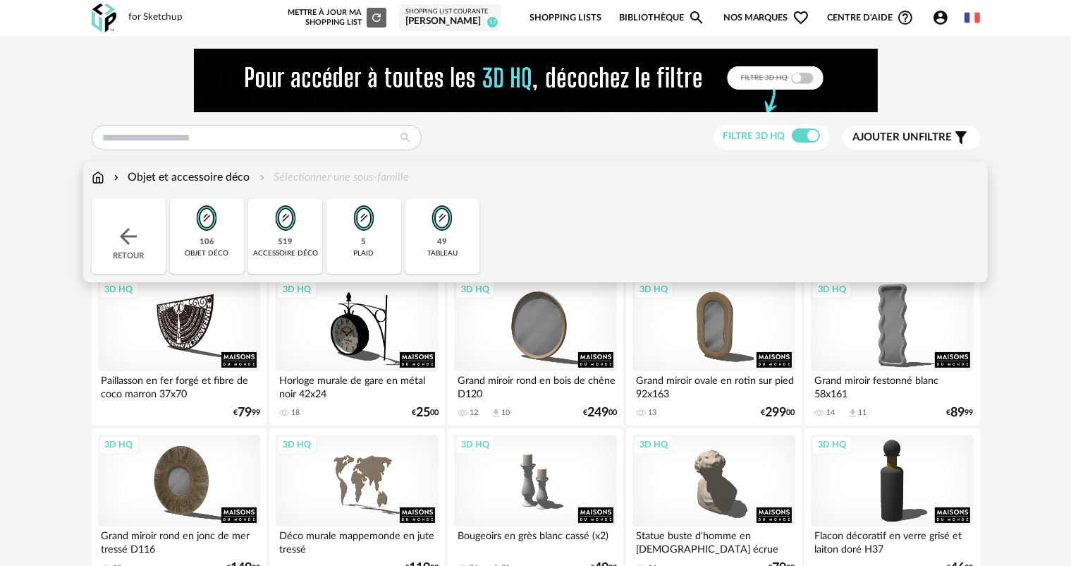
click at [202, 224] on img at bounding box center [207, 218] width 38 height 38
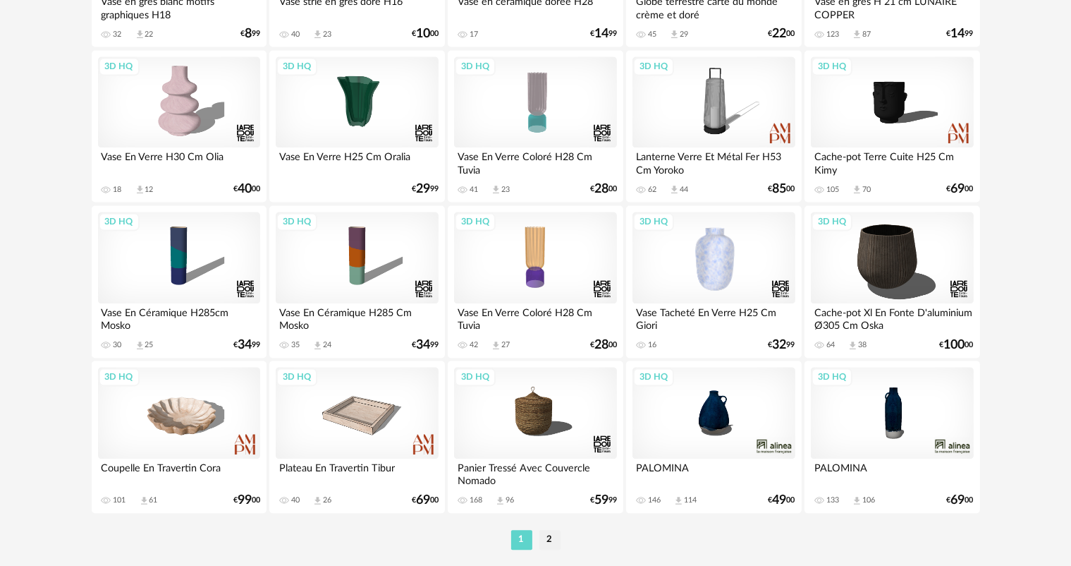
scroll to position [2903, 0]
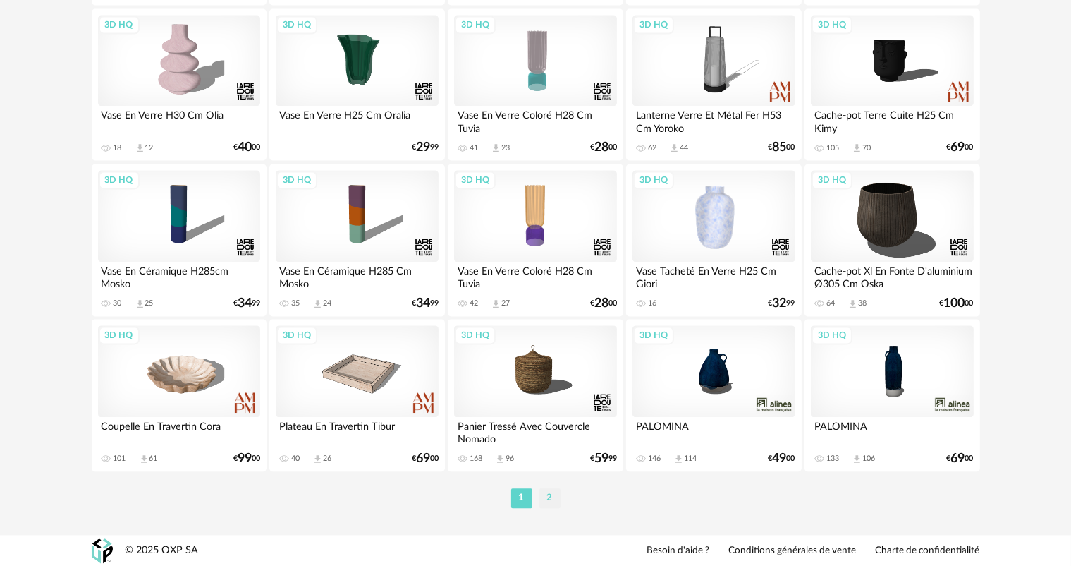
click at [551, 499] on li "2" at bounding box center [549, 498] width 21 height 20
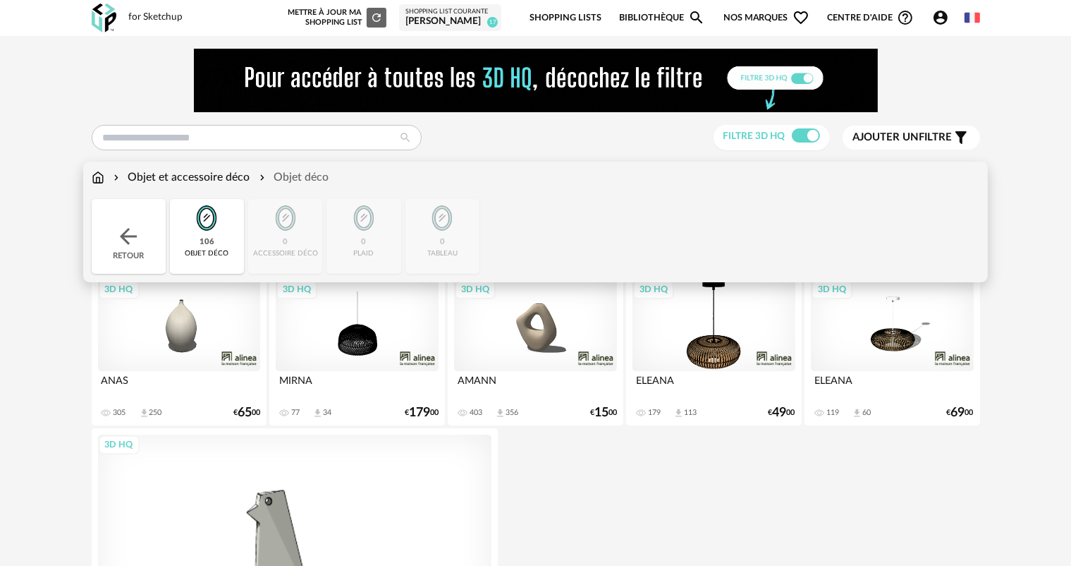
click at [212, 247] on div "106" at bounding box center [207, 242] width 15 height 11
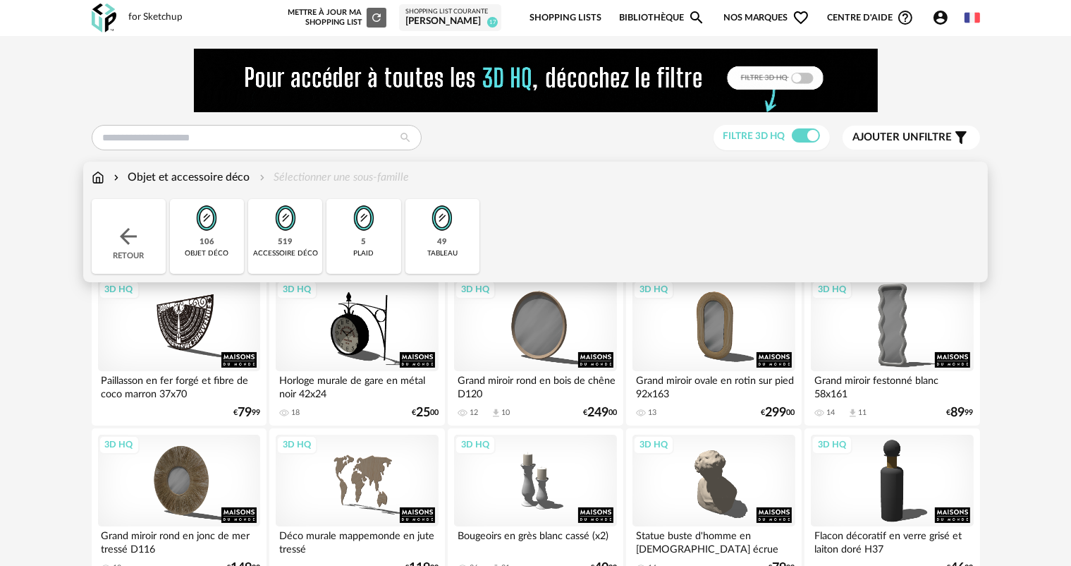
click at [172, 176] on div "Objet et accessoire déco" at bounding box center [181, 177] width 140 height 16
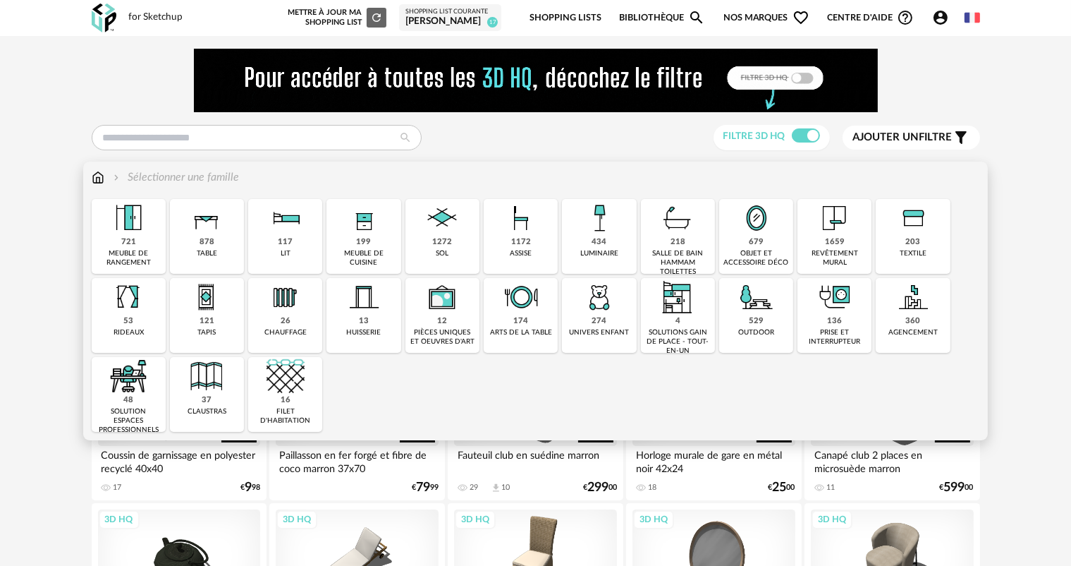
click at [757, 250] on div "objet et accessoire déco" at bounding box center [756, 258] width 66 height 18
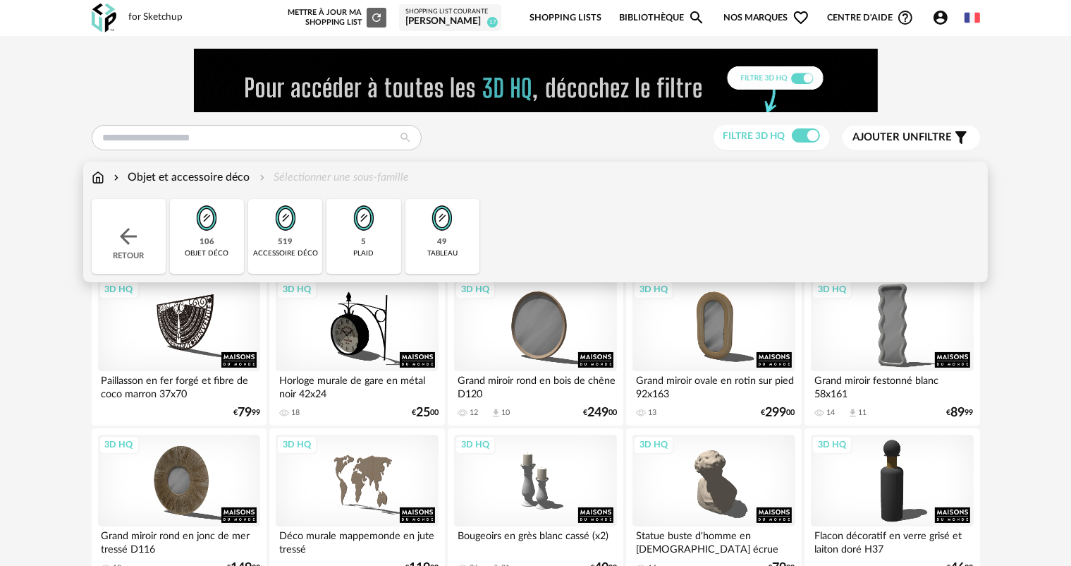
click at [444, 236] on img at bounding box center [442, 218] width 38 height 38
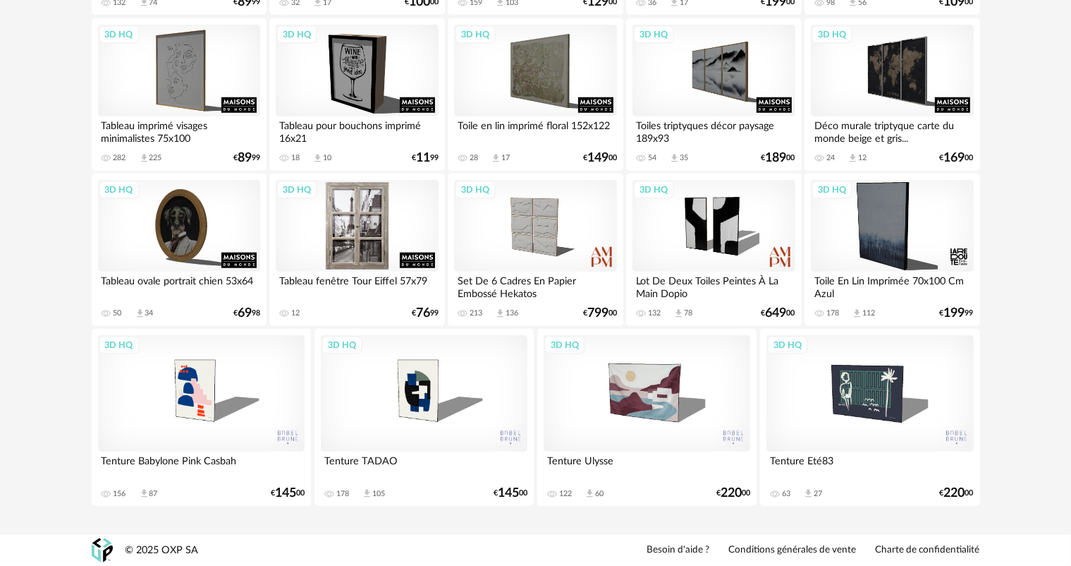
scroll to position [1167, 0]
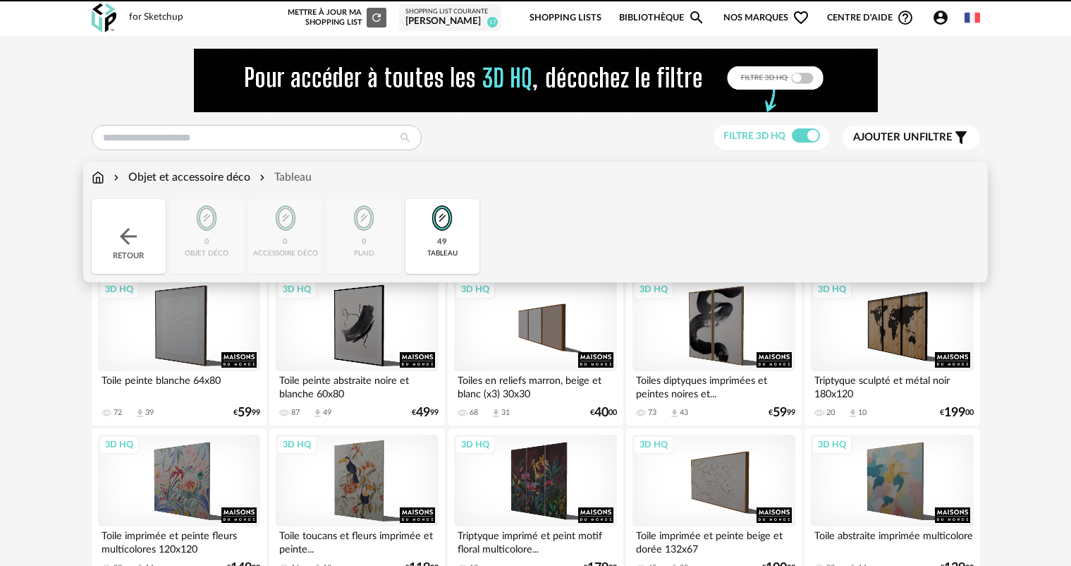
click at [99, 178] on img at bounding box center [98, 177] width 13 height 16
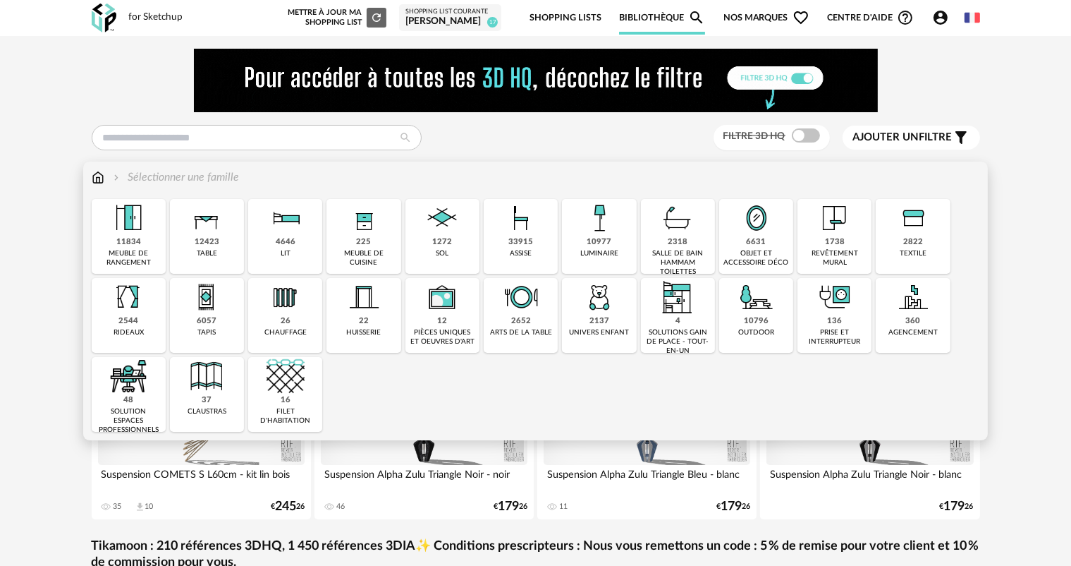
click at [371, 251] on div "meuble de cuisine" at bounding box center [364, 258] width 66 height 18
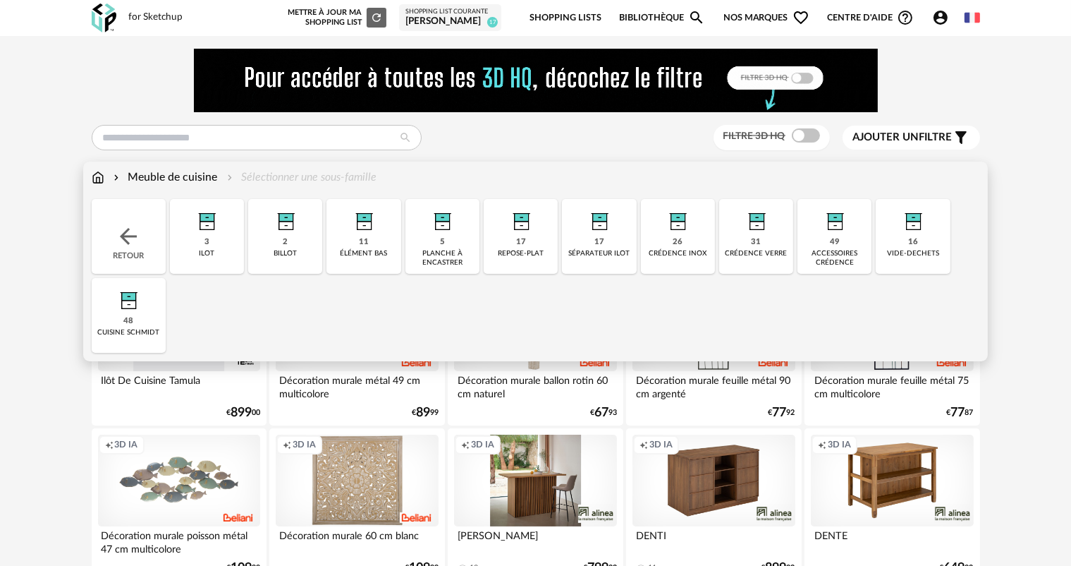
click at [831, 247] on div "49" at bounding box center [835, 242] width 10 height 11
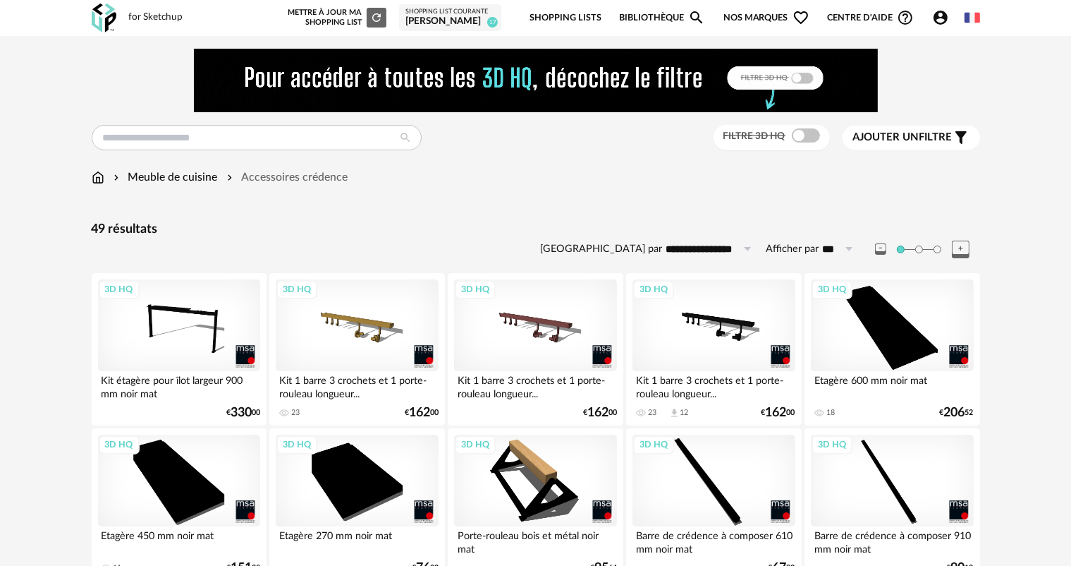
click at [757, 132] on span "Filtre 3D HQ" at bounding box center [754, 136] width 62 height 10
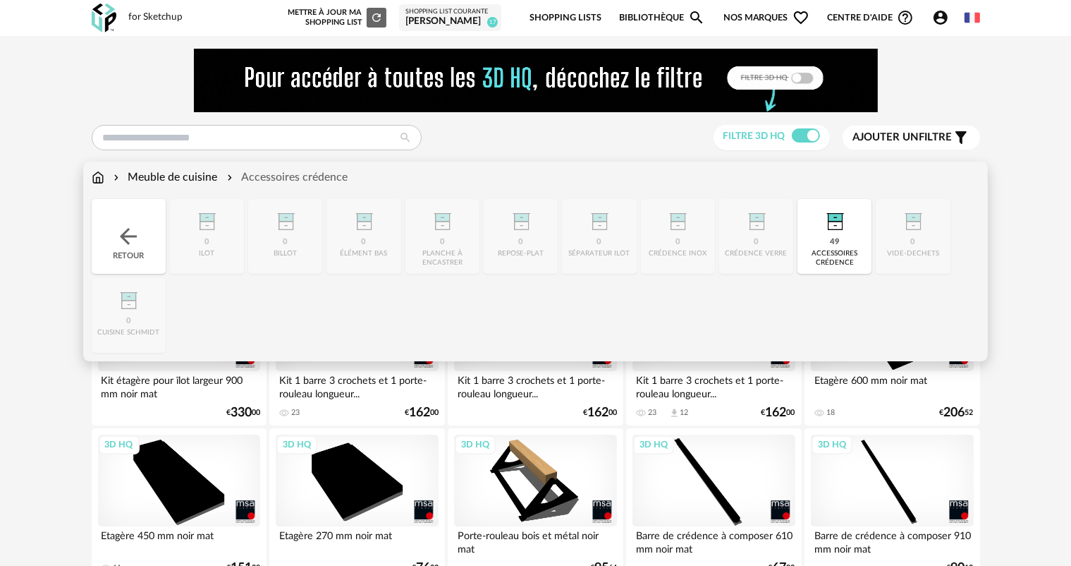
click at [183, 178] on div "Meuble de cuisine" at bounding box center [164, 177] width 107 height 16
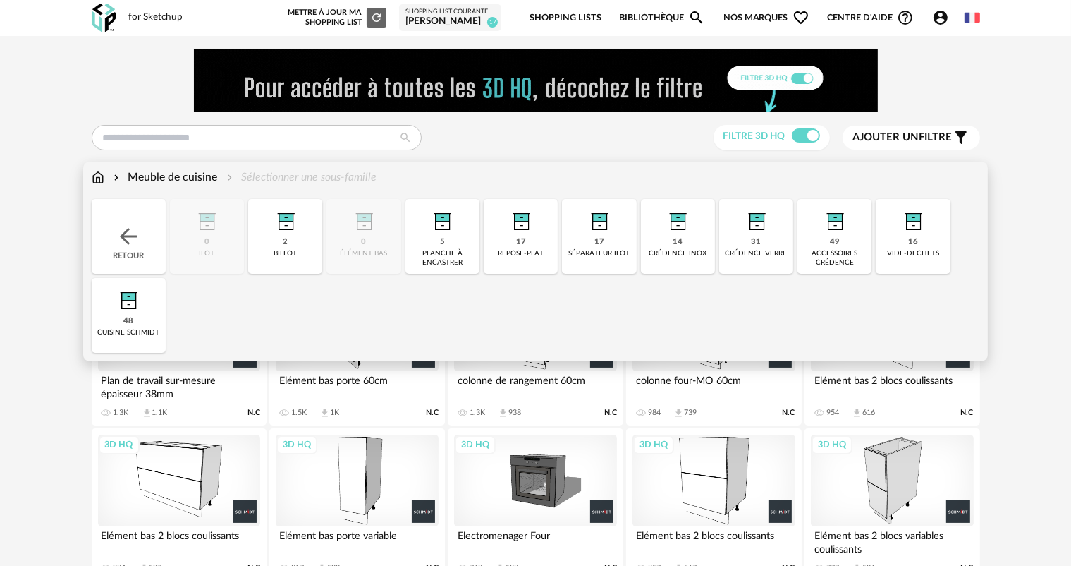
click at [750, 251] on div "crédence verre" at bounding box center [757, 253] width 62 height 9
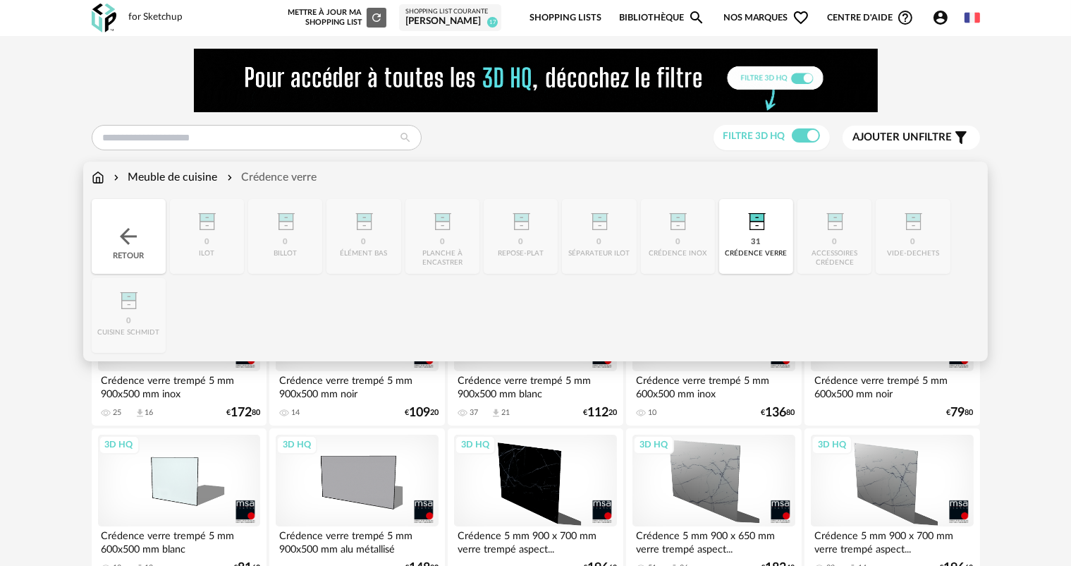
click at [771, 248] on div "31 crédence verre" at bounding box center [756, 236] width 74 height 75
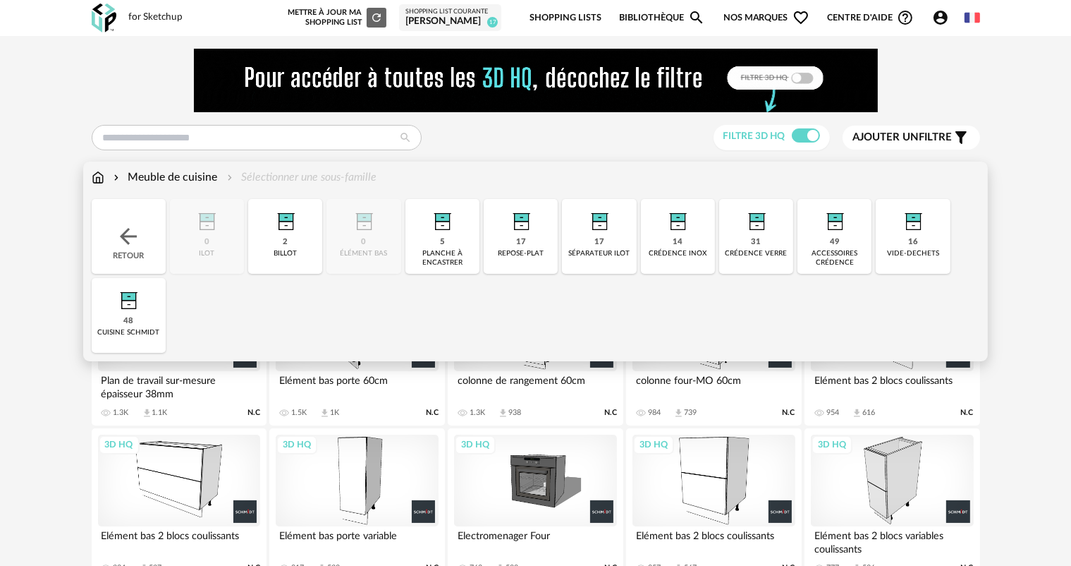
click at [687, 252] on div "crédence inox" at bounding box center [678, 253] width 58 height 9
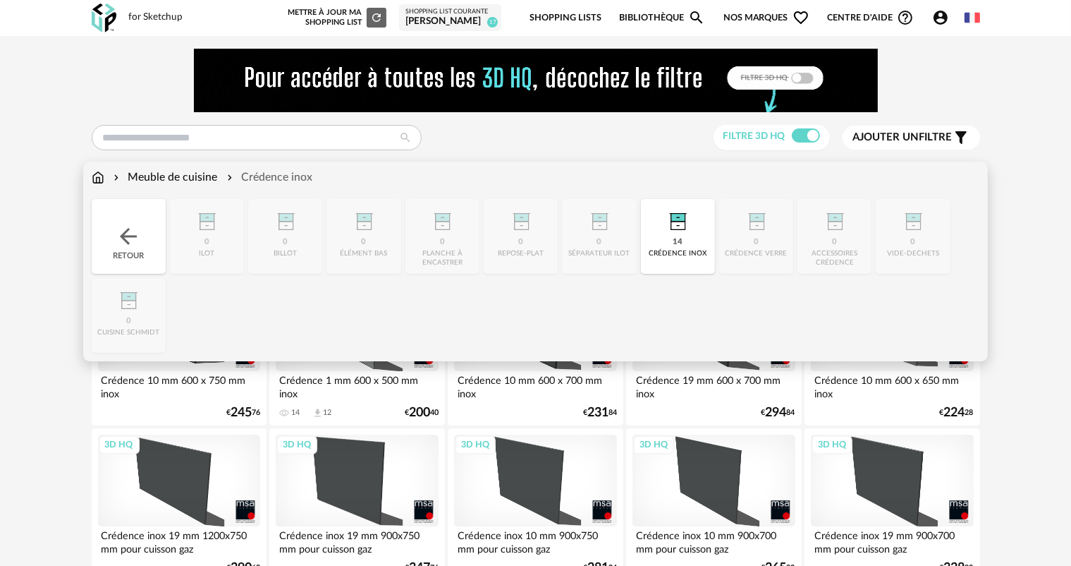
click at [96, 176] on img at bounding box center [98, 177] width 13 height 16
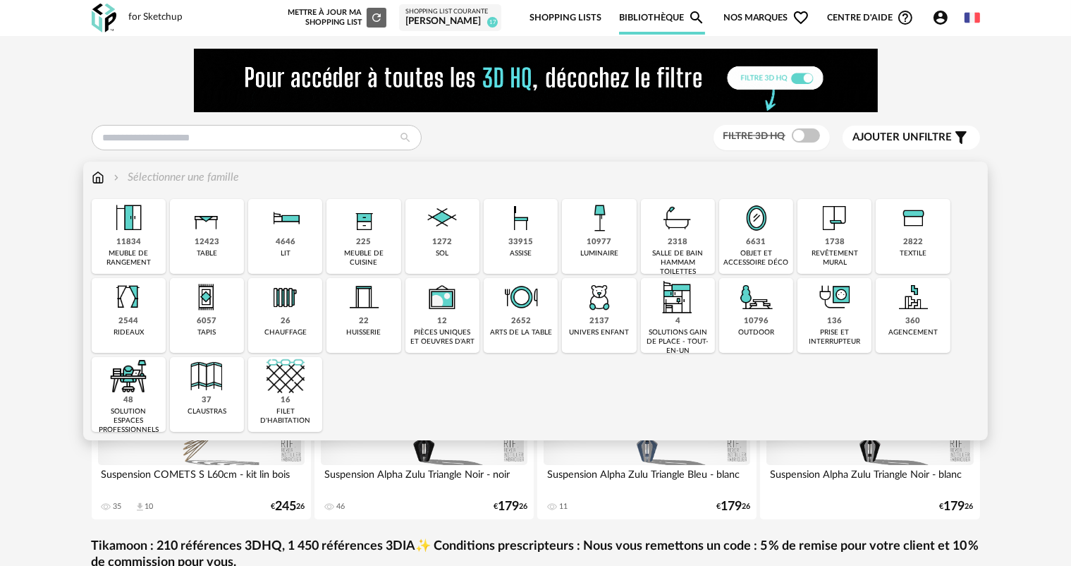
click at [525, 313] on img at bounding box center [521, 297] width 38 height 38
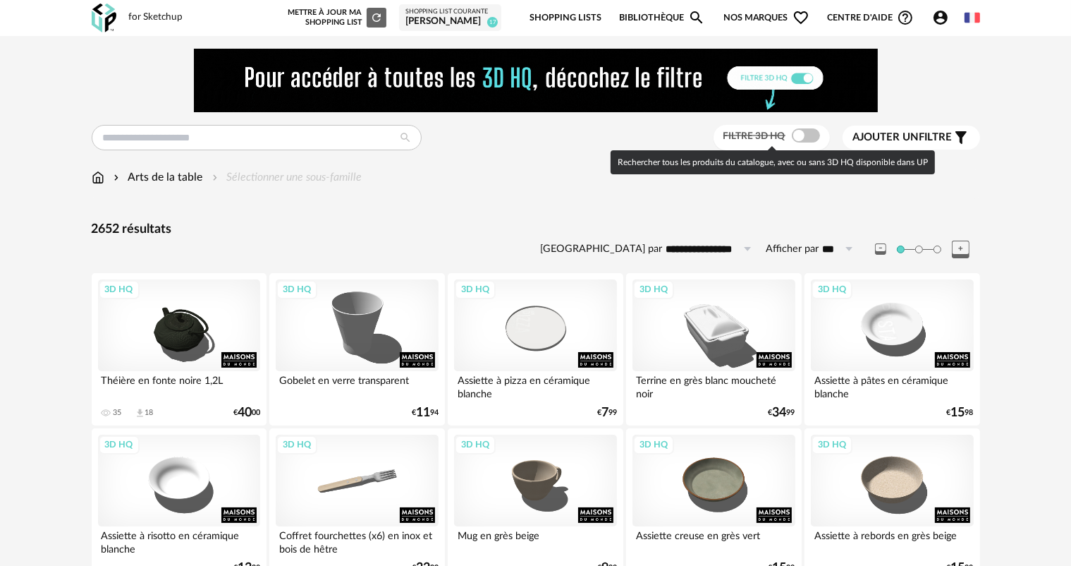
click at [766, 135] on span "Filtre 3D HQ" at bounding box center [754, 136] width 62 height 10
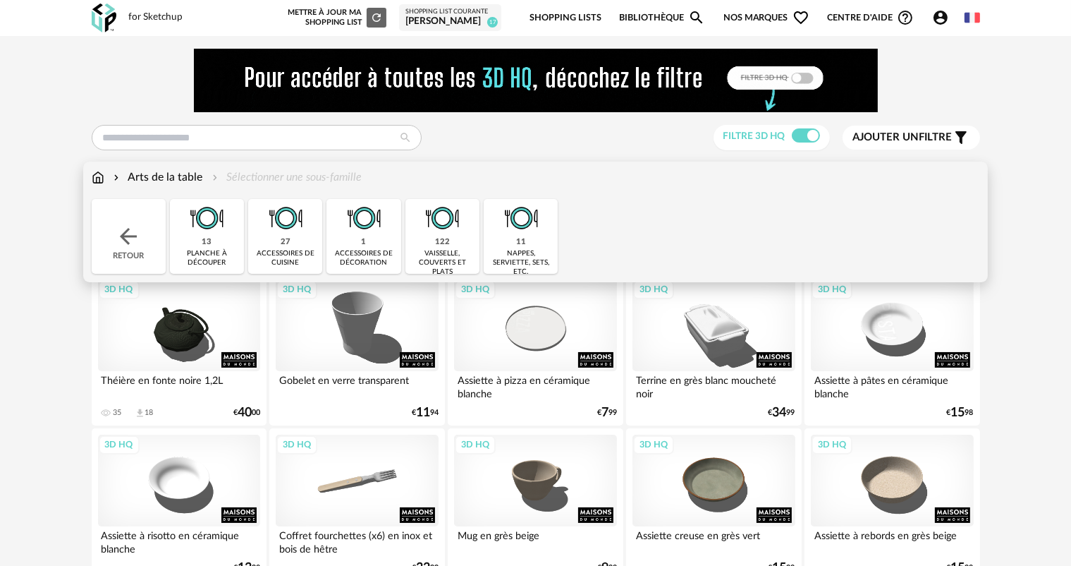
click at [190, 178] on div "Arts de la table" at bounding box center [157, 177] width 92 height 16
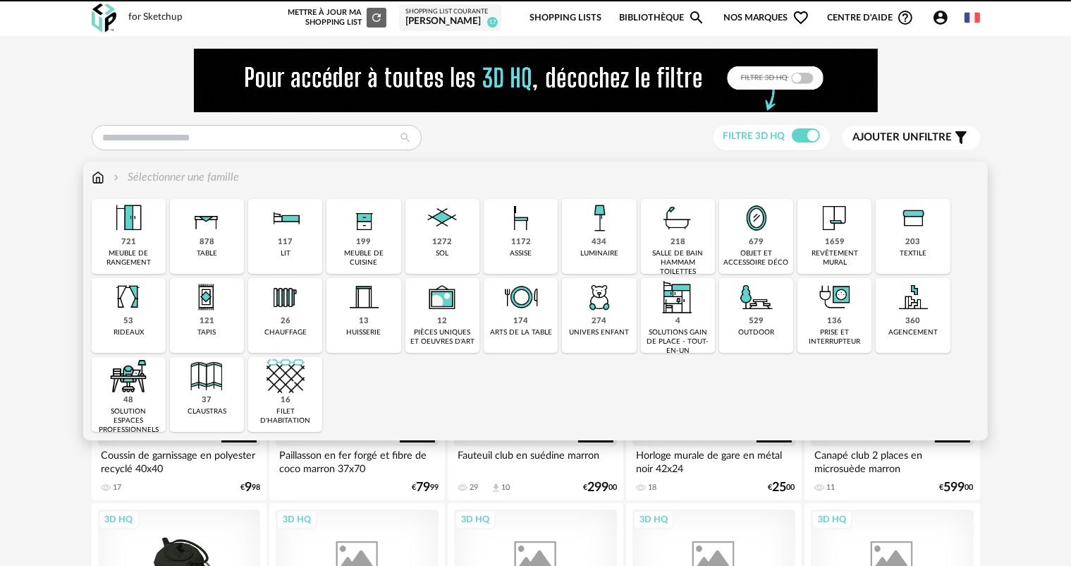
click at [438, 251] on div "Close icon 721 meuble de rangement 878 table 117 lit 199 meuble de cuisine 1272…" at bounding box center [536, 315] width 888 height 233
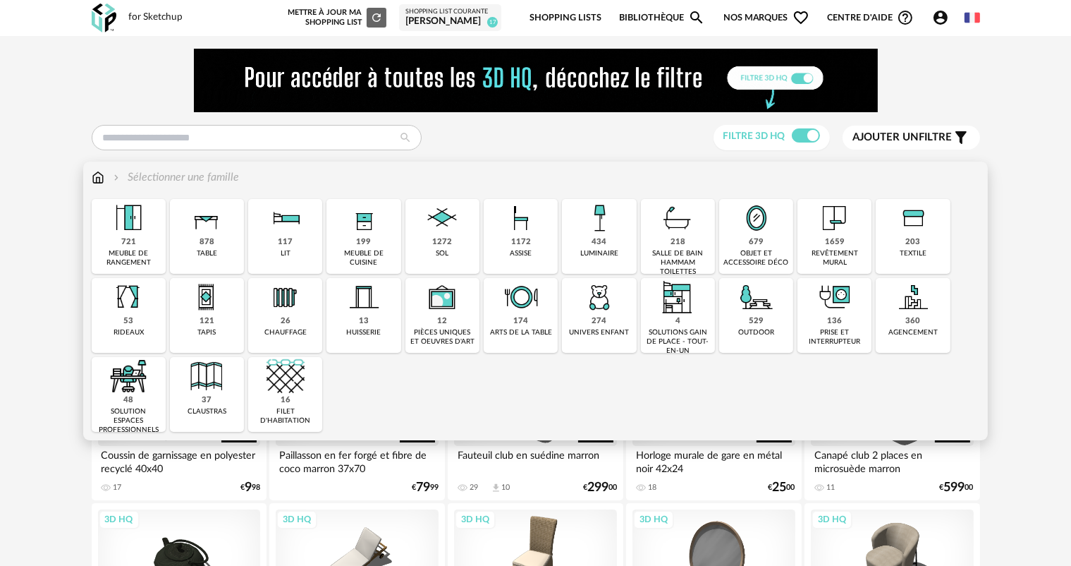
click at [519, 317] on div "174" at bounding box center [520, 321] width 15 height 11
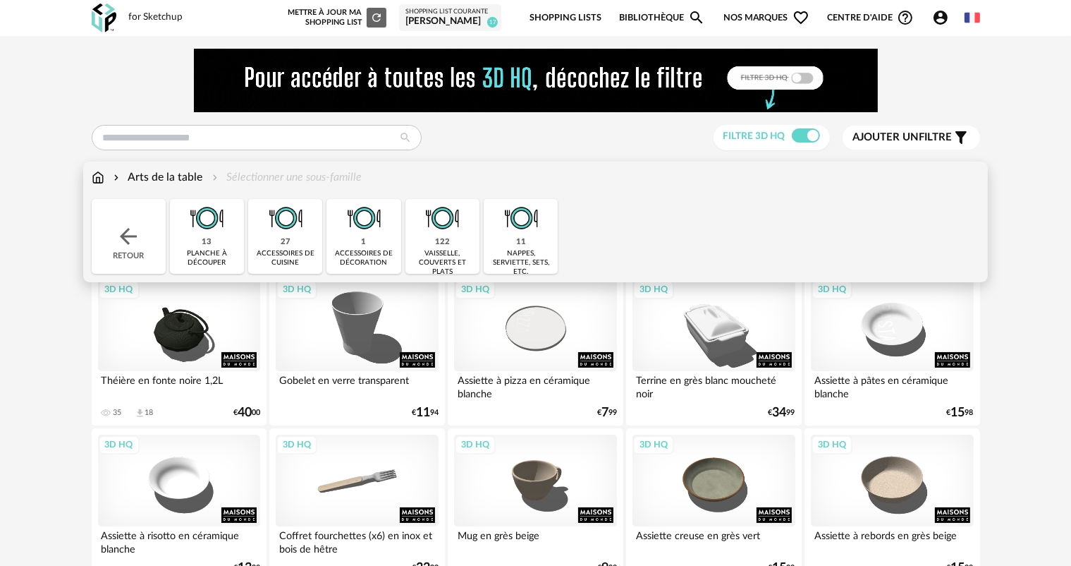
click at [436, 238] on div "122" at bounding box center [442, 242] width 15 height 11
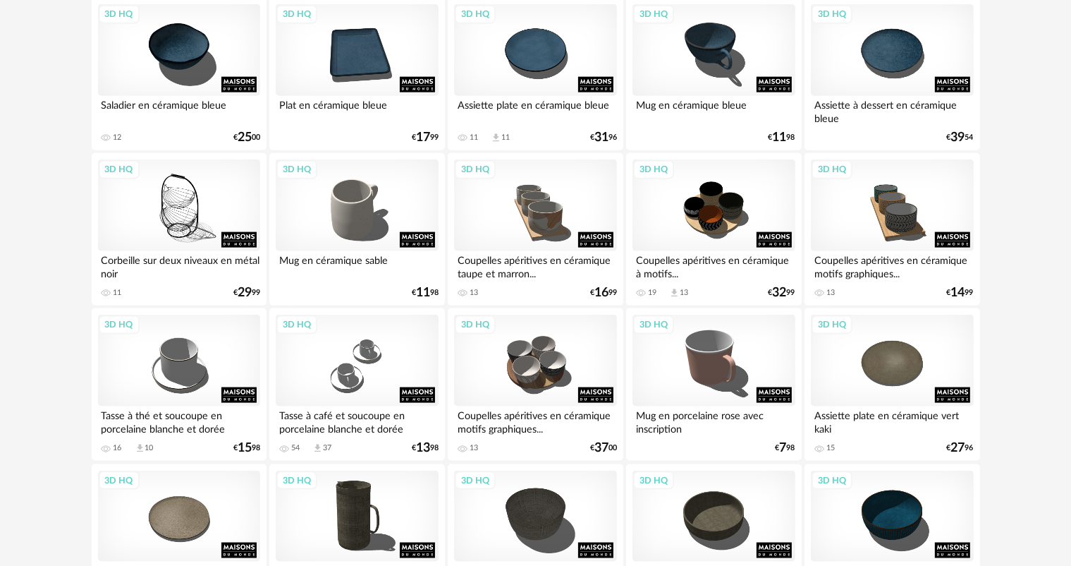
scroll to position [1833, 0]
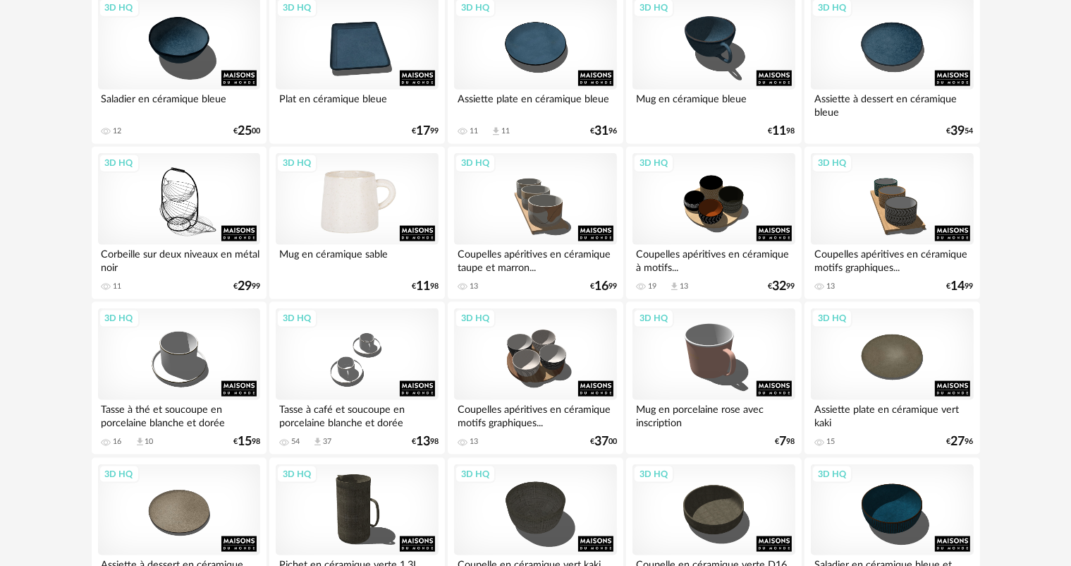
click at [378, 236] on div "3D HQ" at bounding box center [357, 199] width 162 height 92
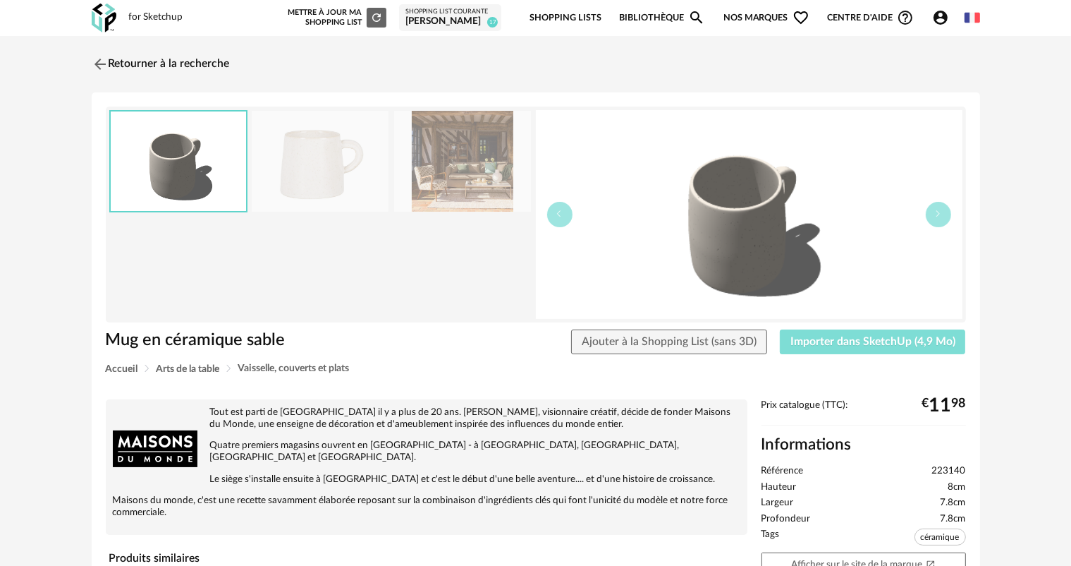
click at [872, 346] on span "Importer dans SketchUp (4,9 Mo)" at bounding box center [872, 341] width 165 height 11
